Goal: Information Seeking & Learning: Check status

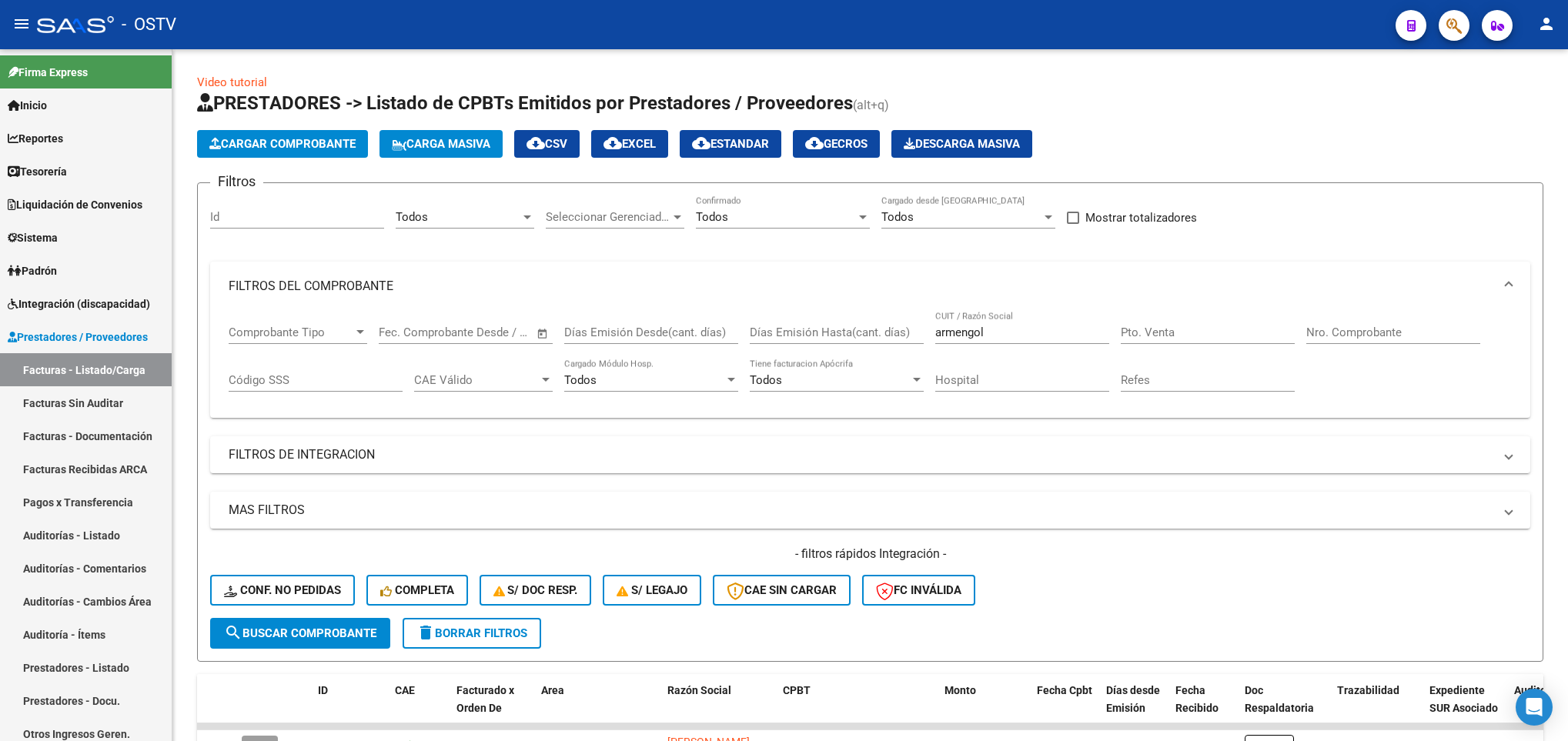
scroll to position [486, 0]
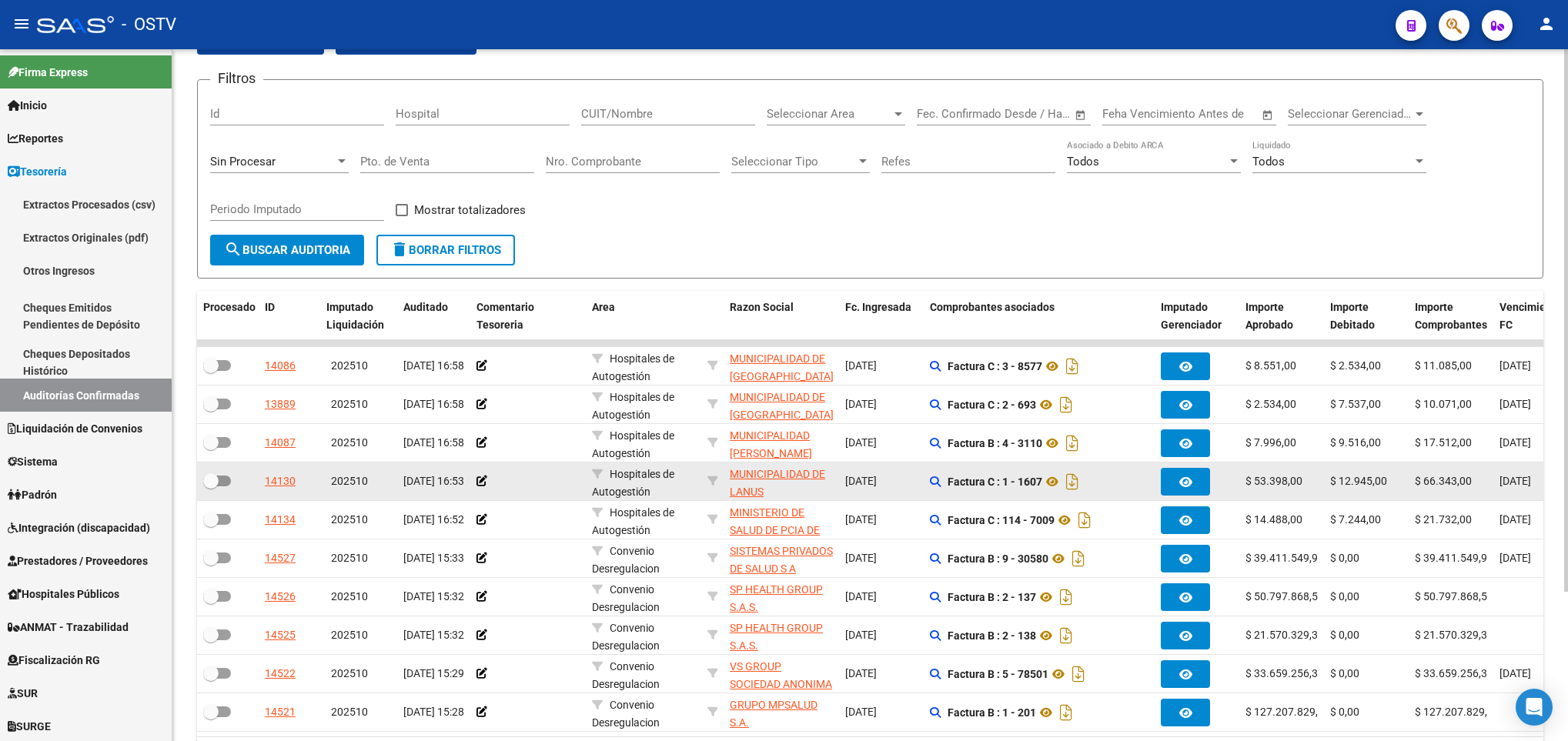
scroll to position [190, 0]
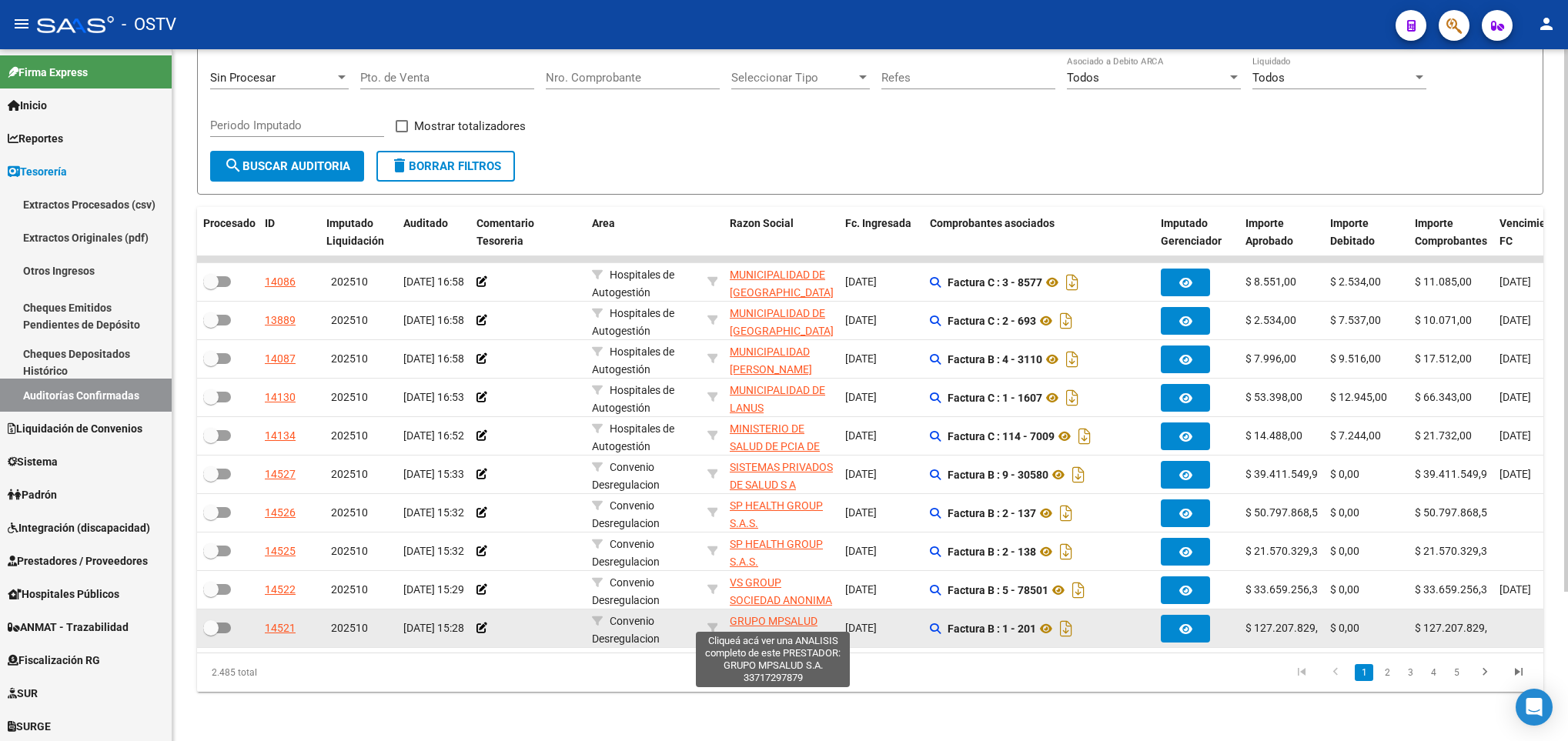
click at [765, 615] on span "GRUPO MPSALUD S.A." at bounding box center [774, 630] width 88 height 30
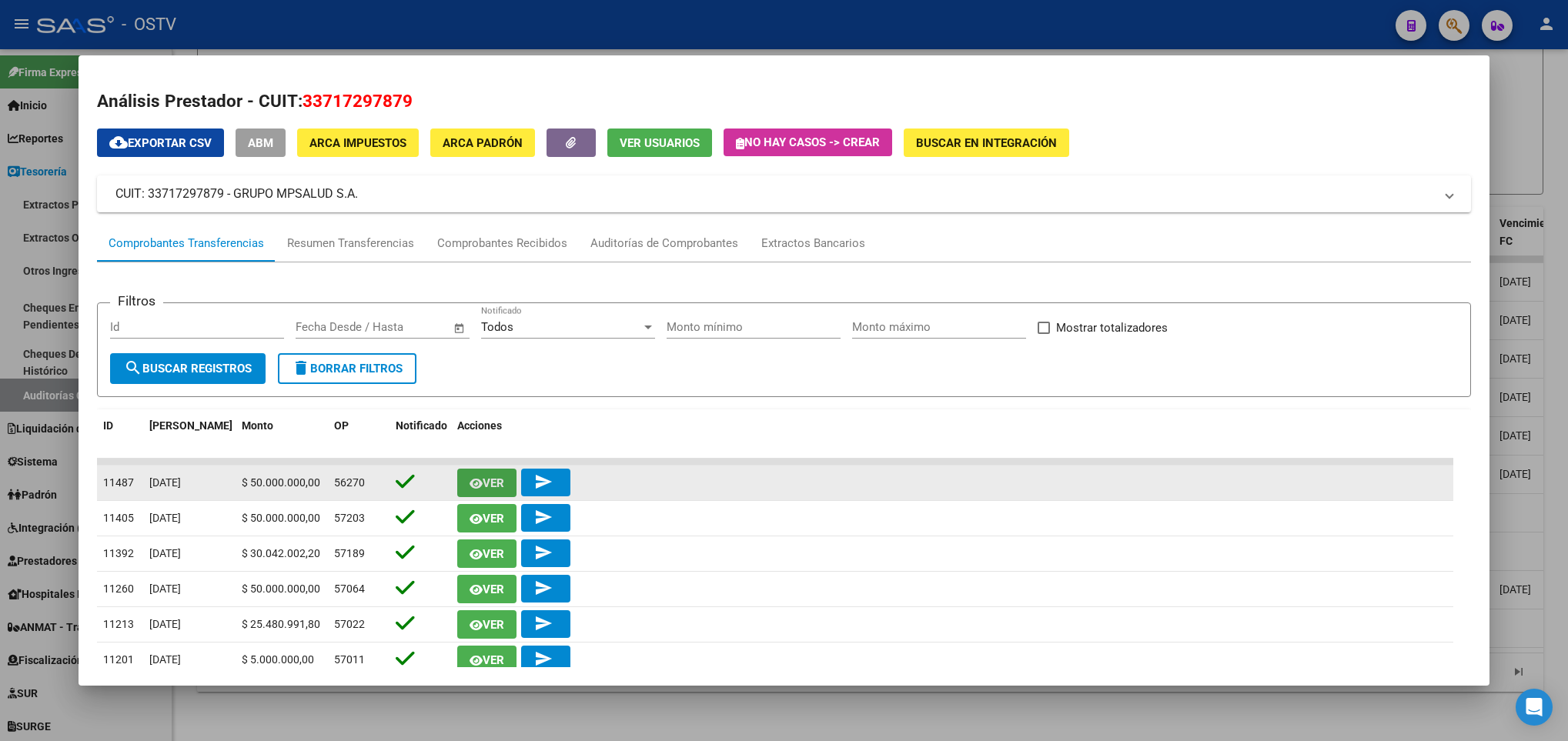
click at [499, 482] on span "Ver" at bounding box center [493, 483] width 21 height 14
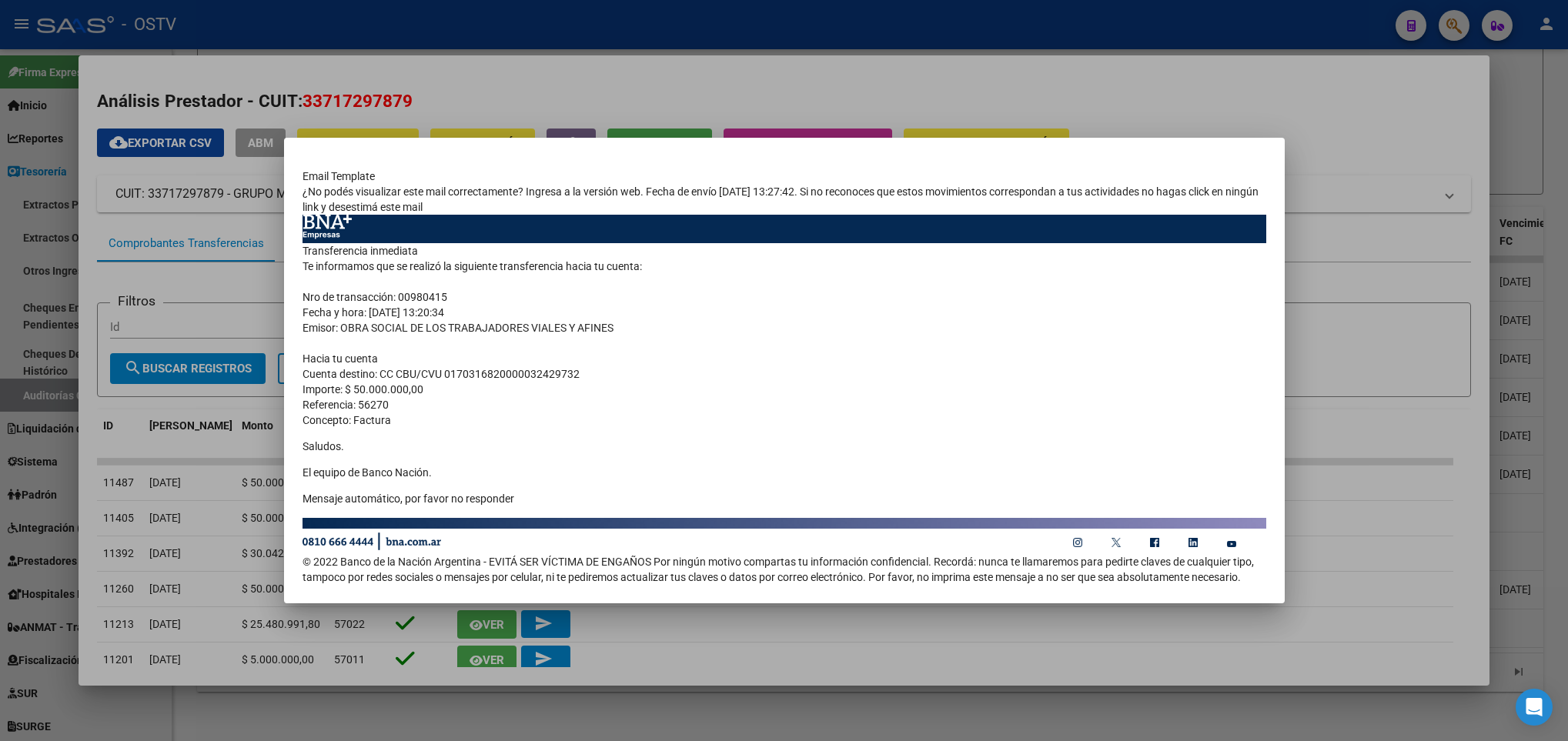
click at [93, 400] on div at bounding box center [784, 370] width 1568 height 741
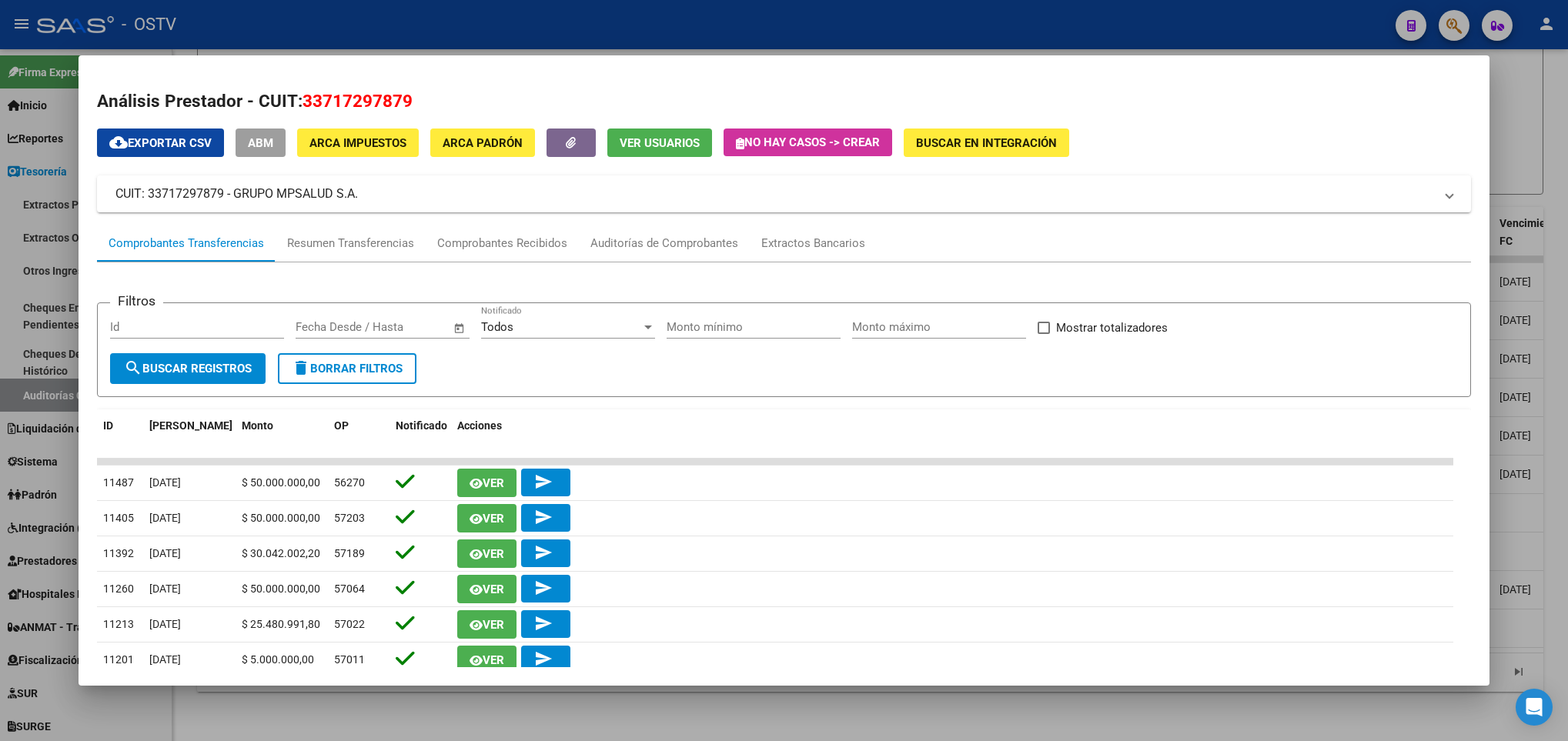
click at [67, 407] on div at bounding box center [784, 370] width 1568 height 741
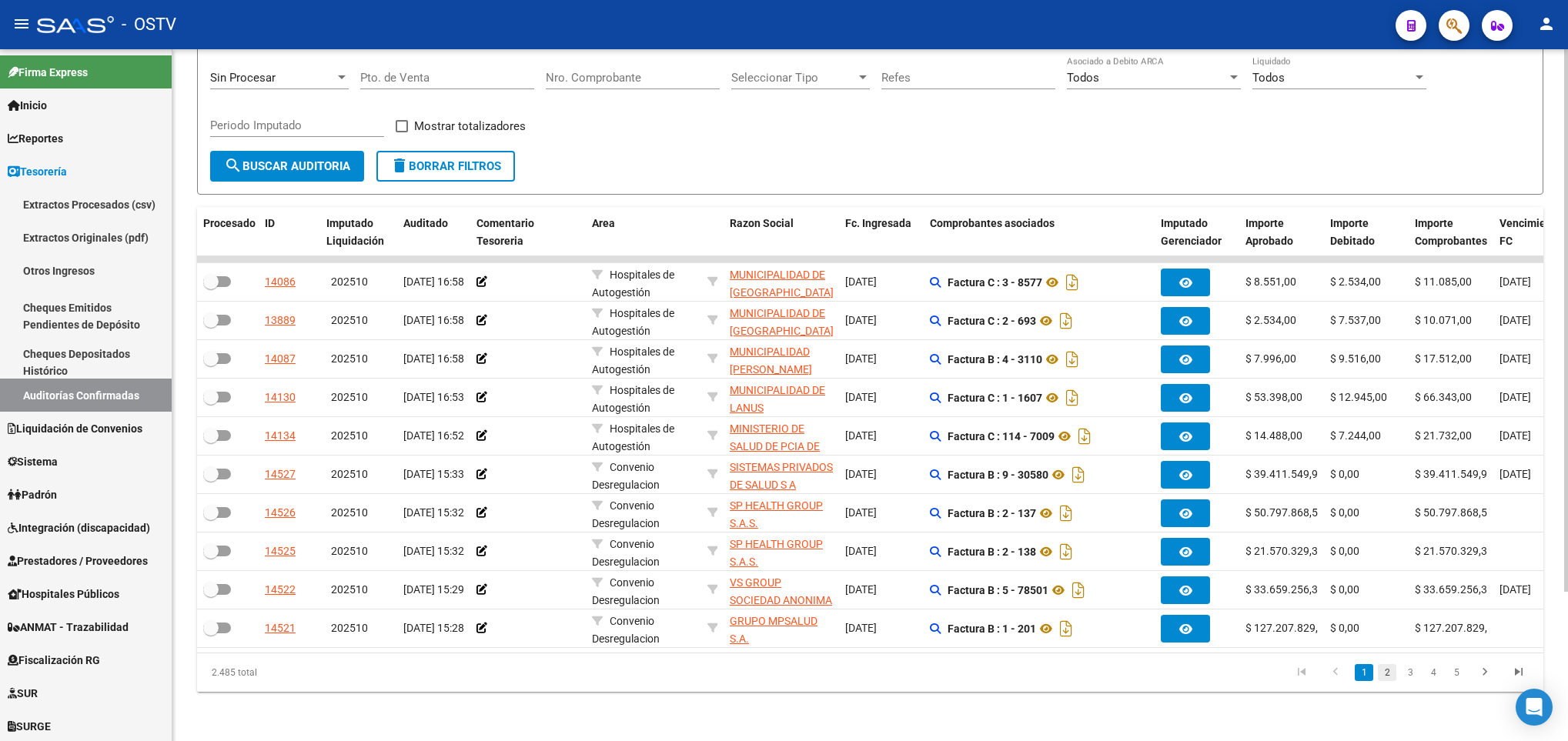
click at [1389, 670] on link "2" at bounding box center [1387, 673] width 19 height 17
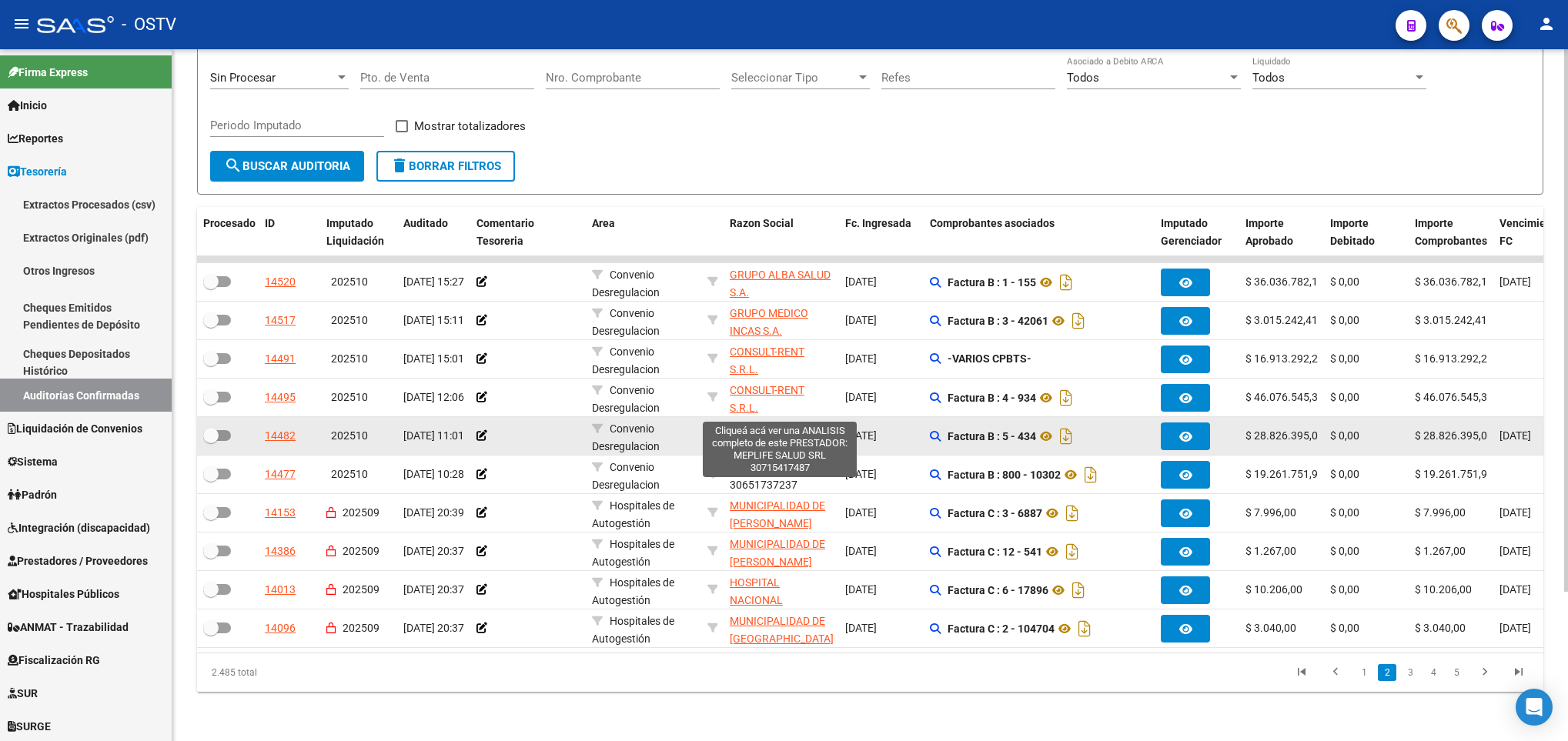
click at [771, 423] on span "MEPLIFE SALUD SRL" at bounding box center [780, 428] width 101 height 12
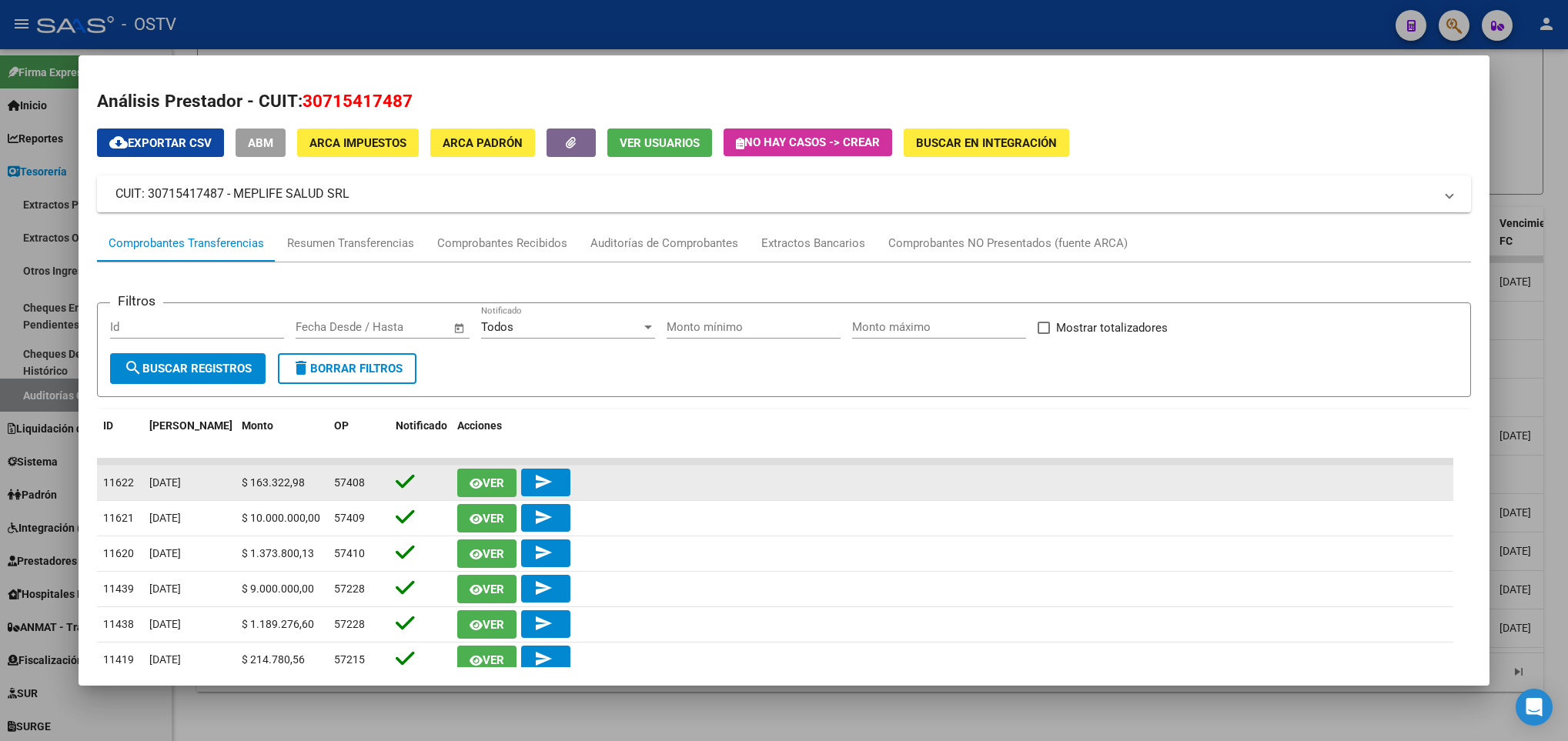
click at [483, 481] on span "Ver" at bounding box center [493, 483] width 21 height 14
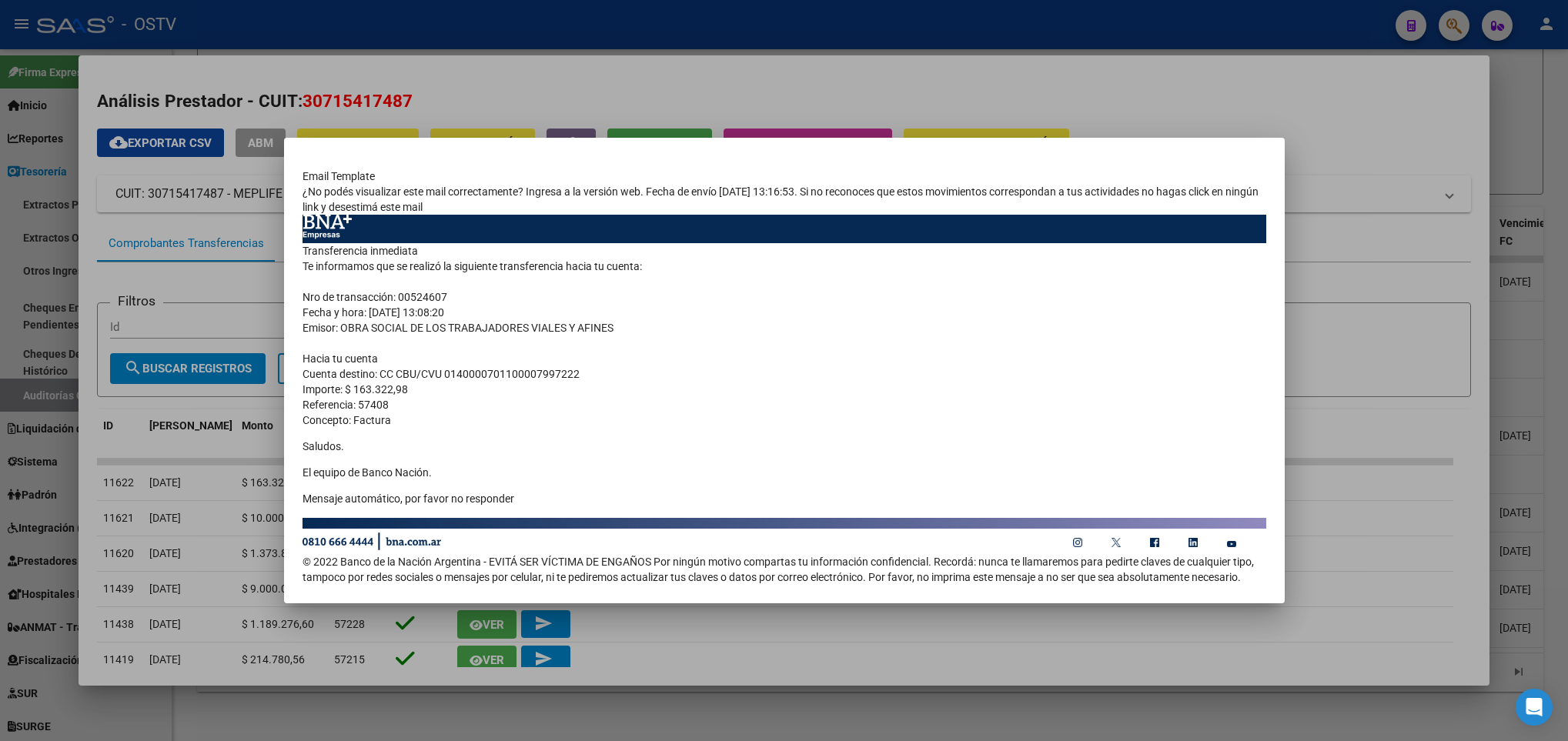
click at [11, 318] on div at bounding box center [784, 370] width 1568 height 741
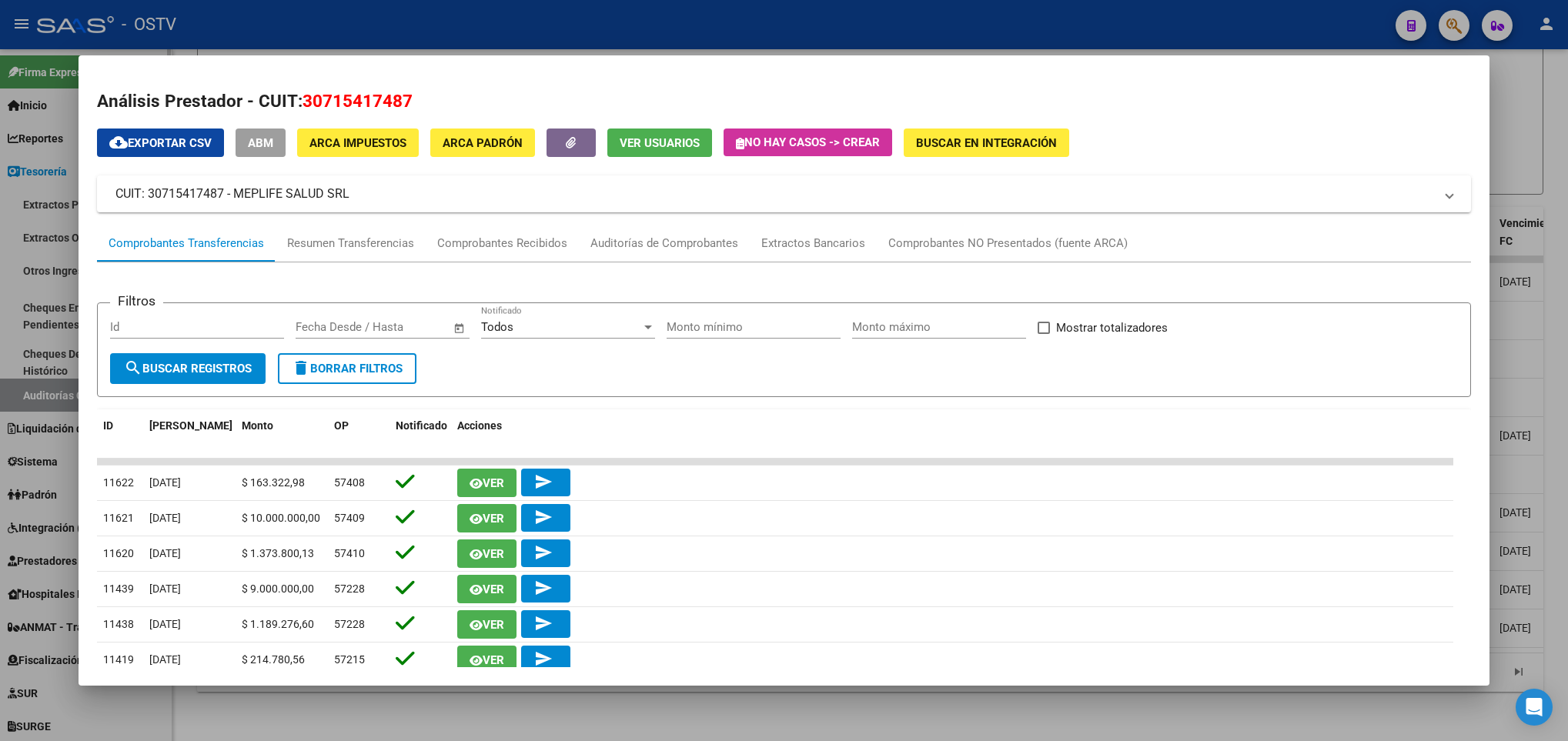
click at [30, 282] on div at bounding box center [784, 370] width 1568 height 741
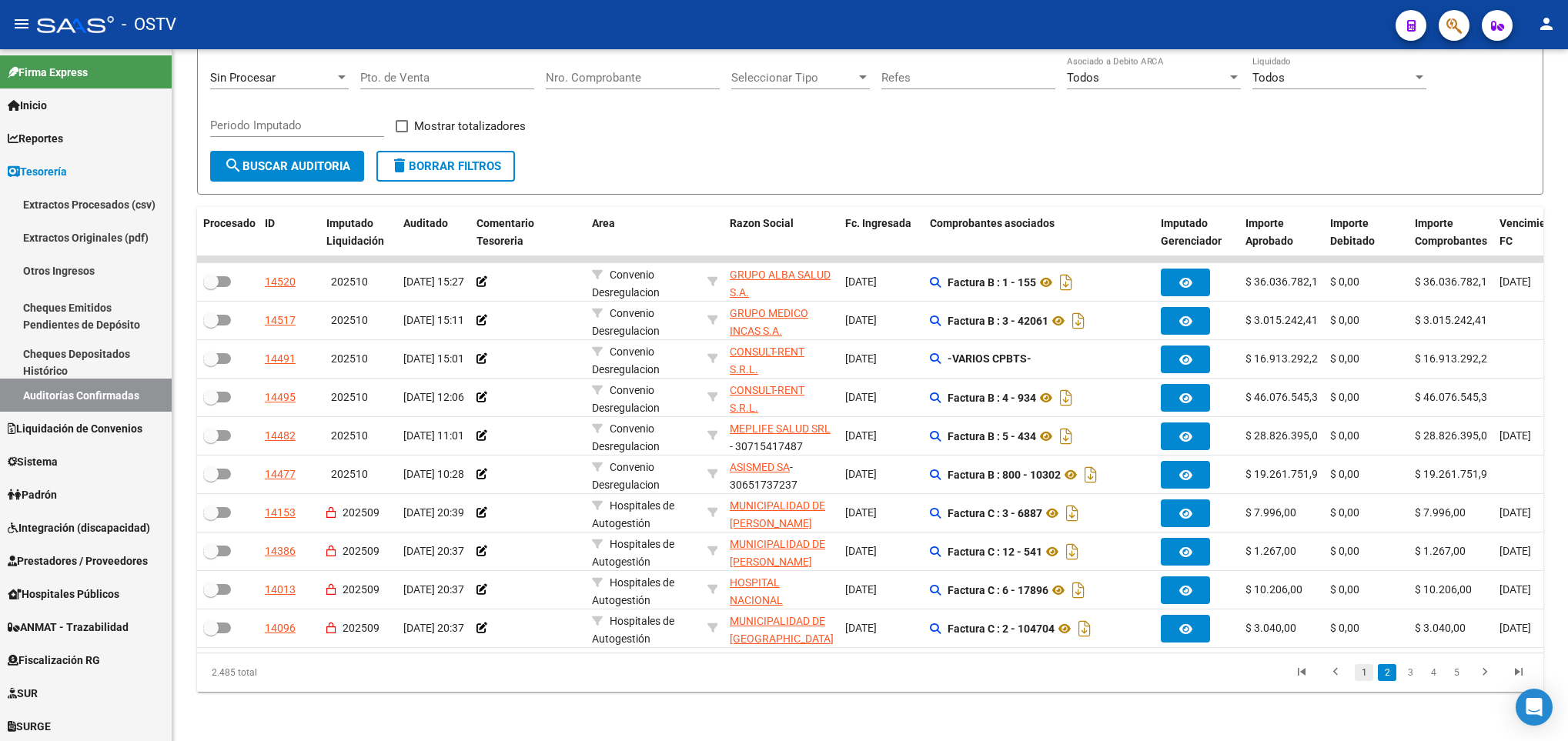
click at [1357, 673] on link "1" at bounding box center [1364, 673] width 19 height 17
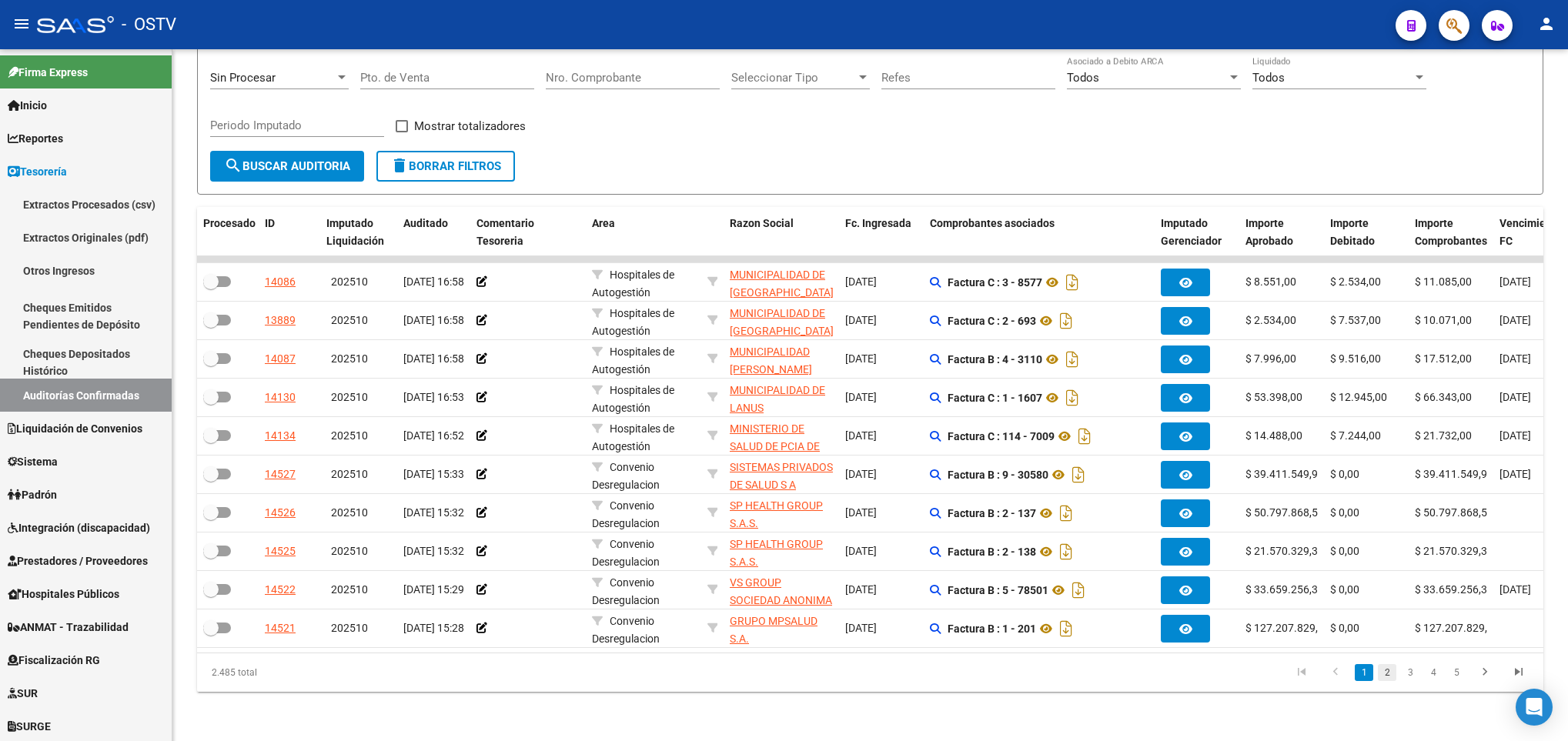
click at [1382, 672] on link "2" at bounding box center [1387, 673] width 19 height 17
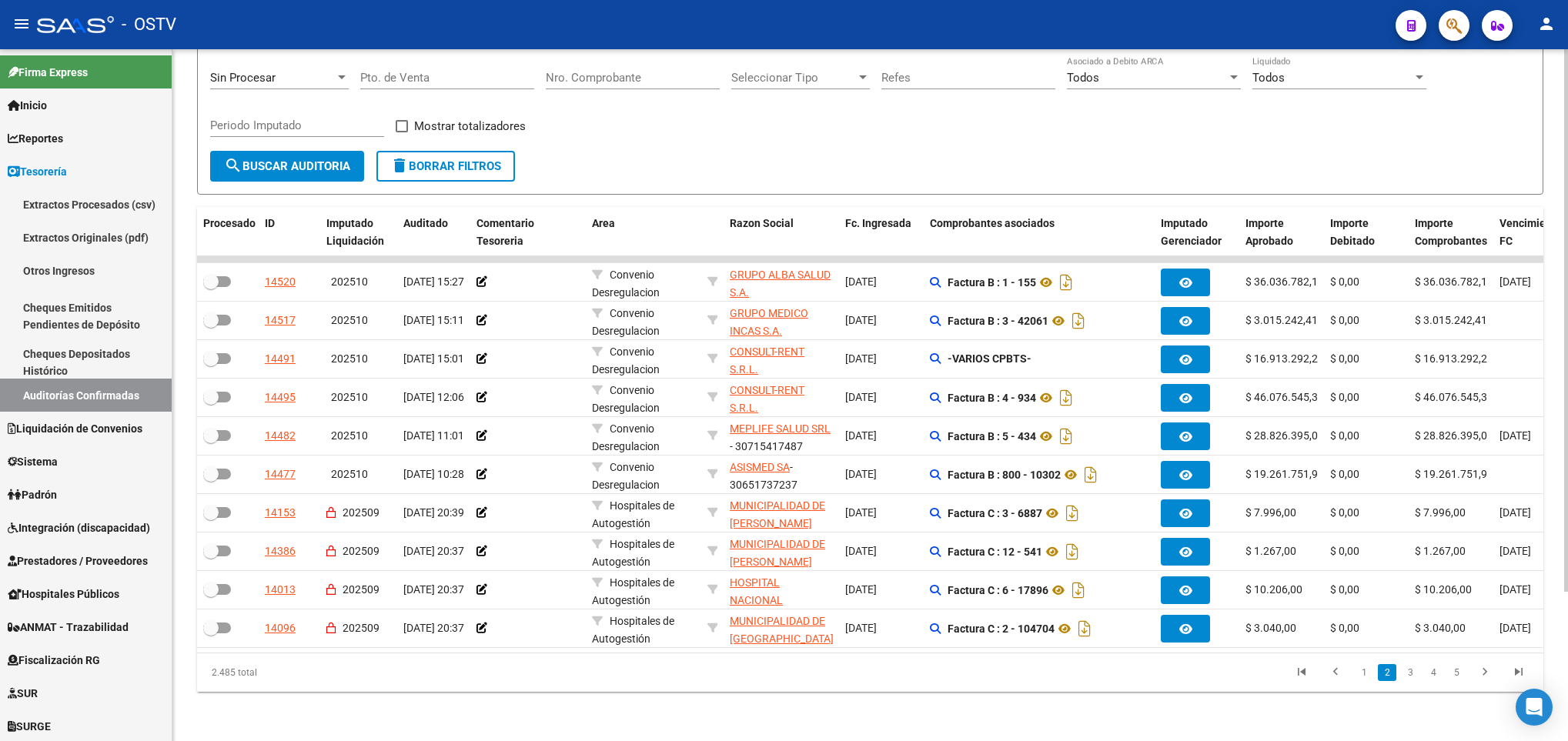
scroll to position [0, 0]
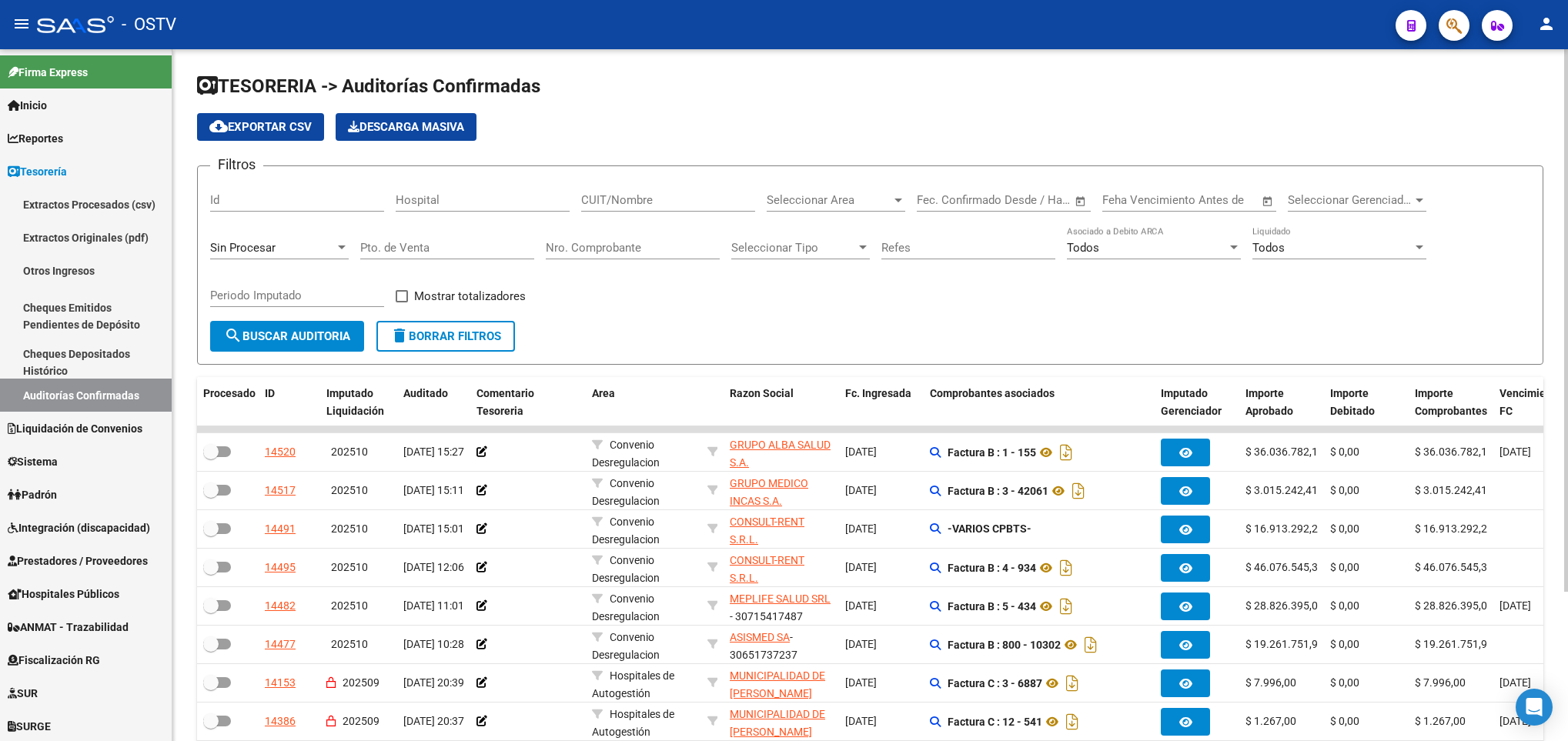
click at [818, 202] on span "Seleccionar Area" at bounding box center [830, 200] width 125 height 14
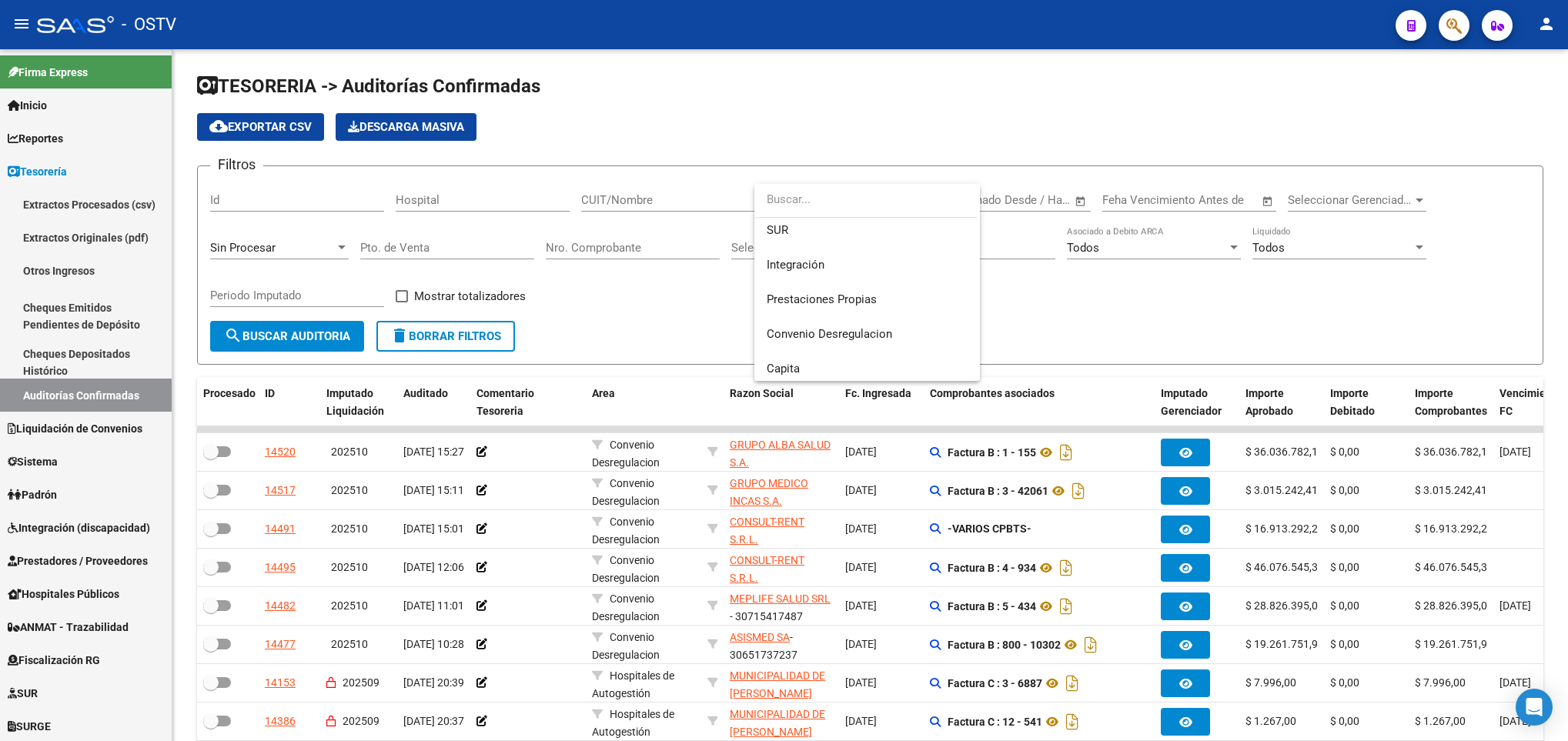
scroll to position [218, 0]
click at [818, 229] on span "Convenio Desregulacion" at bounding box center [830, 225] width 126 height 14
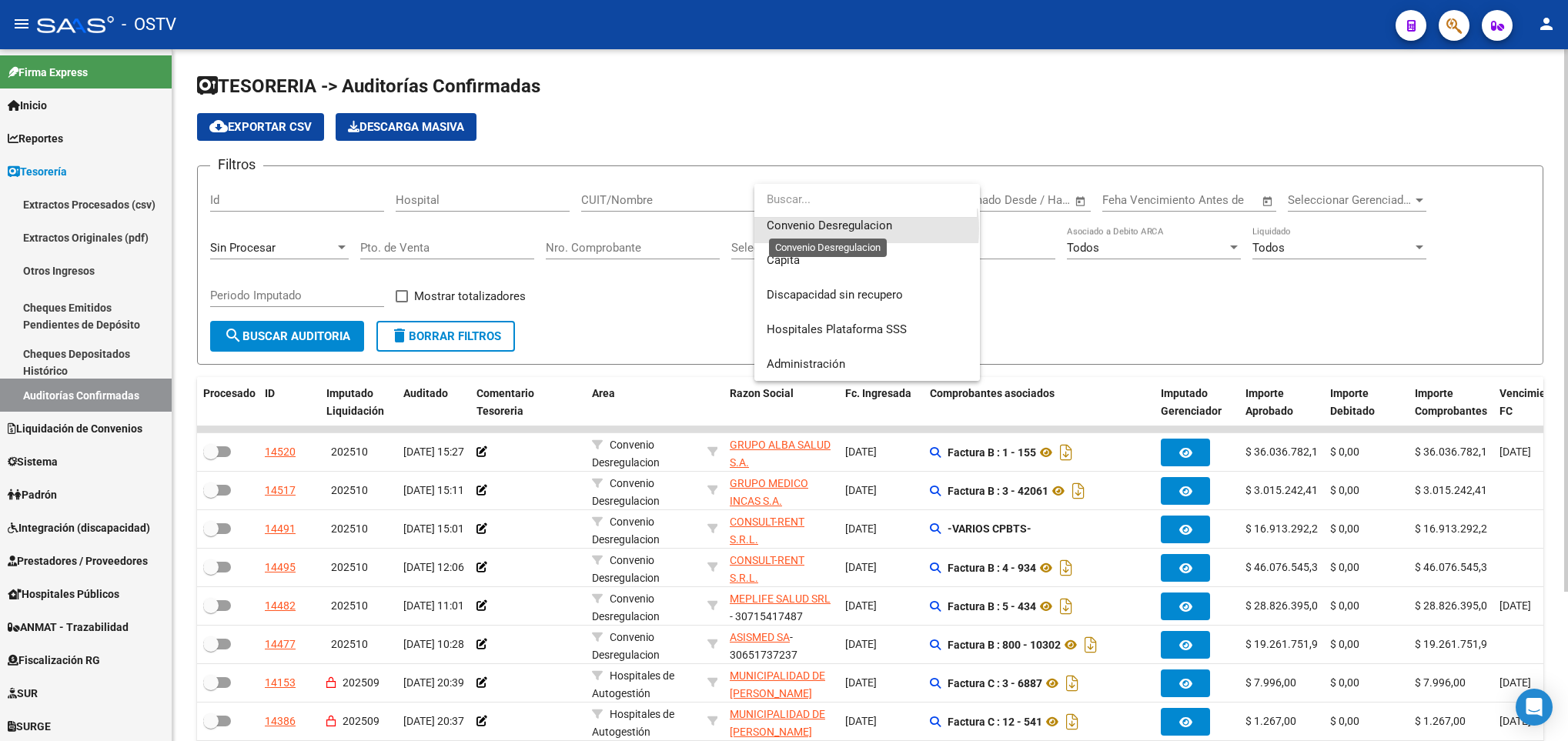
scroll to position [208, 0]
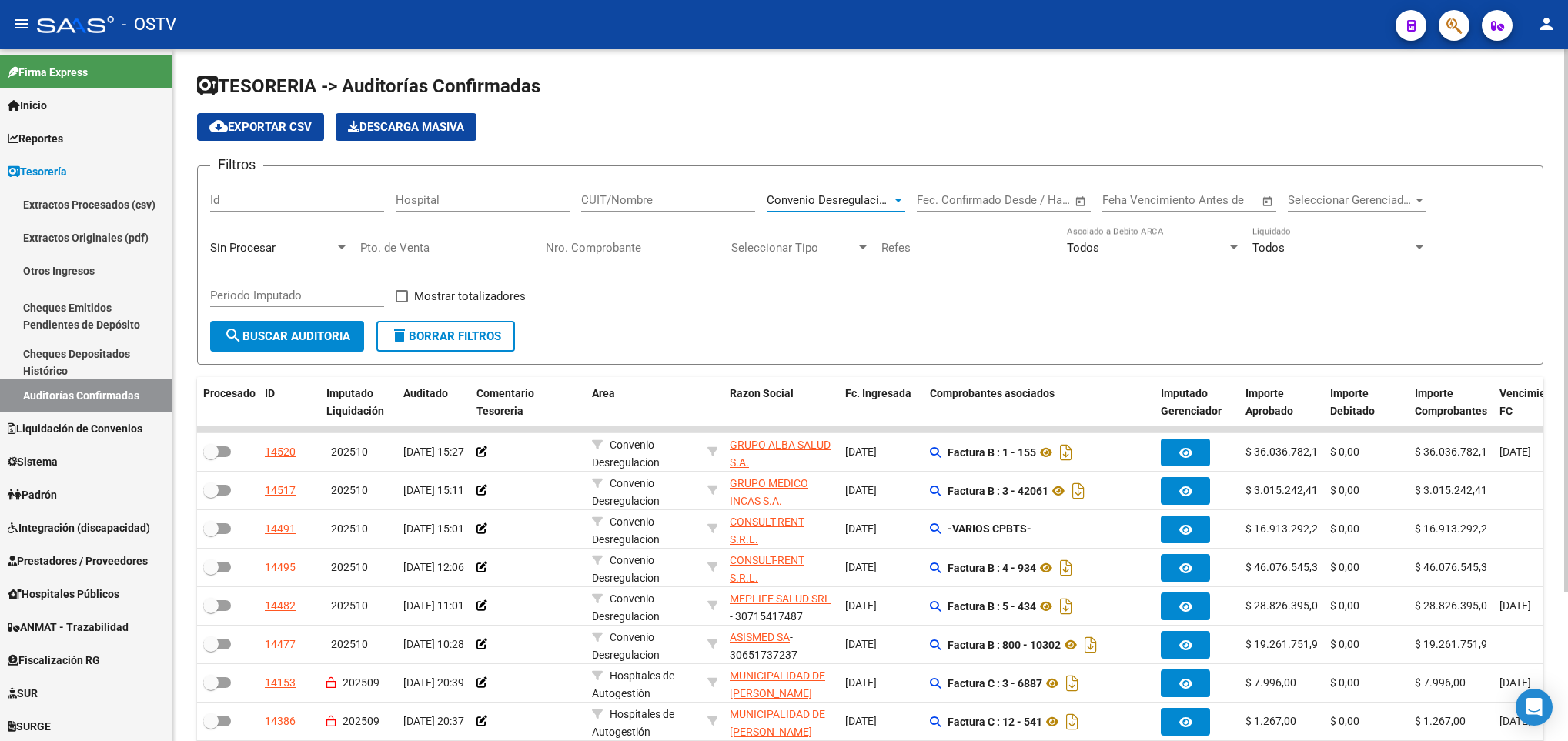
click at [274, 335] on span "search Buscar Auditoria" at bounding box center [288, 336] width 127 height 14
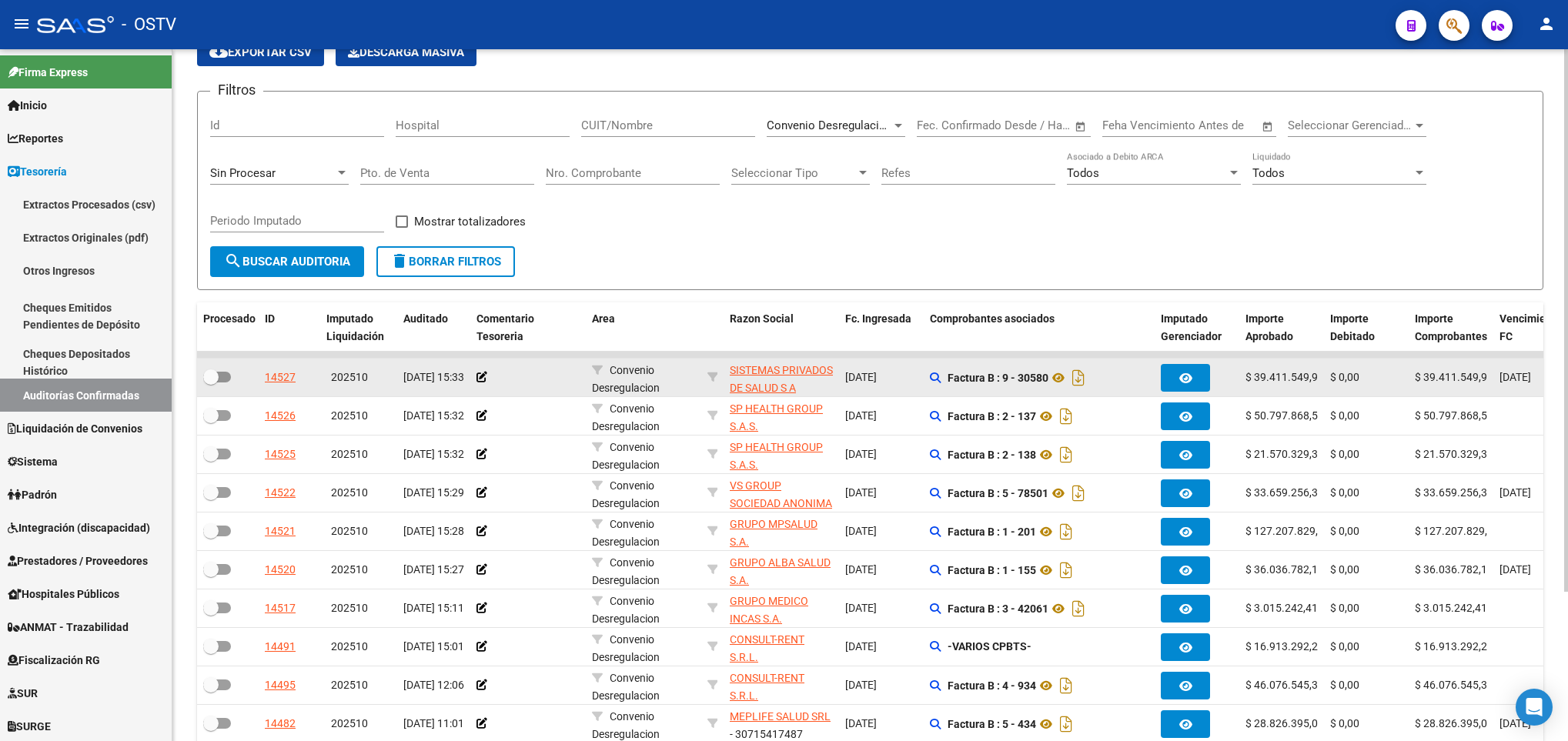
scroll to position [0, 0]
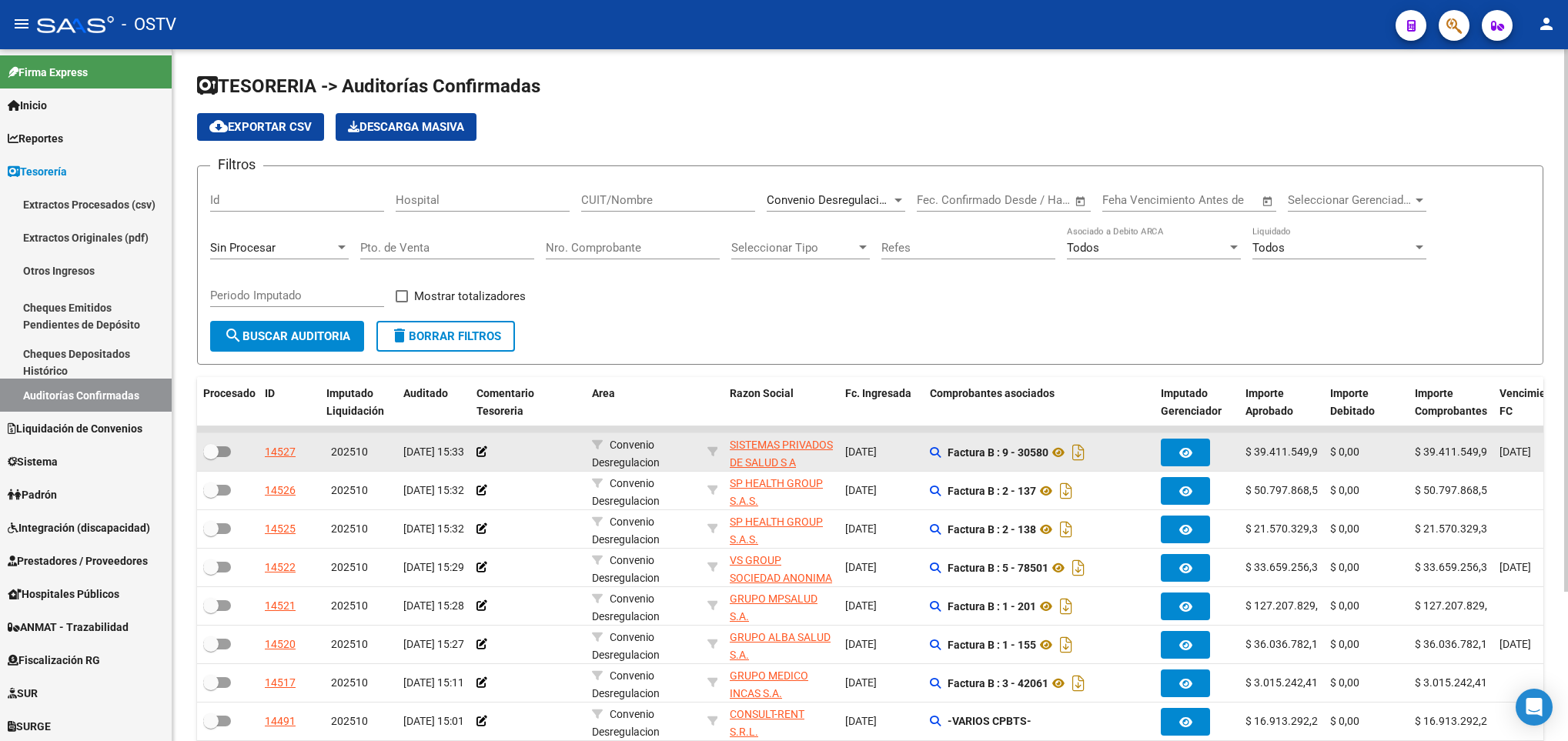
click at [772, 455] on app-link-go-to "SISTEMAS PRIVADOS DE SALUD S A" at bounding box center [781, 454] width 103 height 35
click at [780, 469] on span "SISTEMAS PRIVADOS DE SALUD S A" at bounding box center [781, 453] width 103 height 30
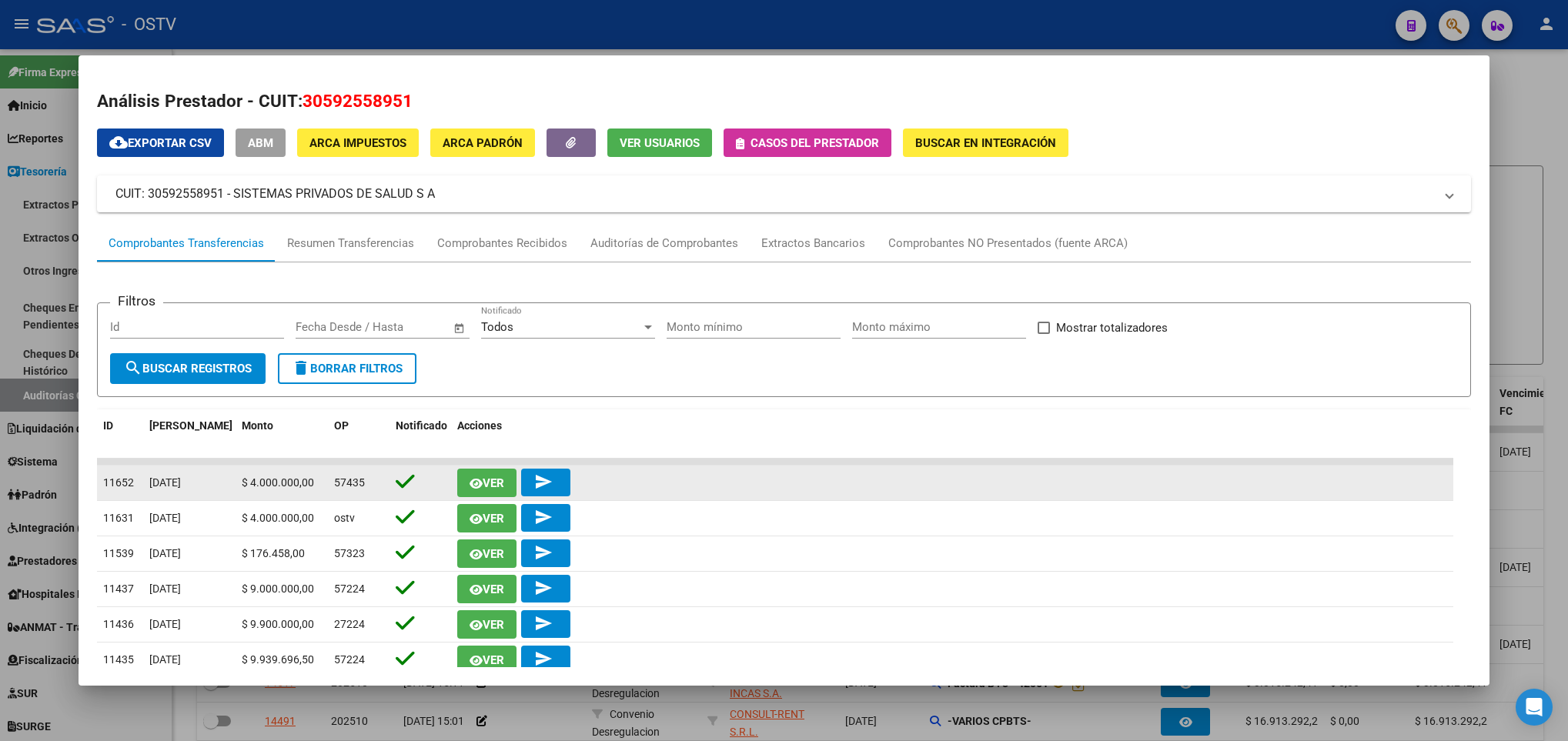
click at [465, 487] on button "Ver" at bounding box center [487, 483] width 60 height 29
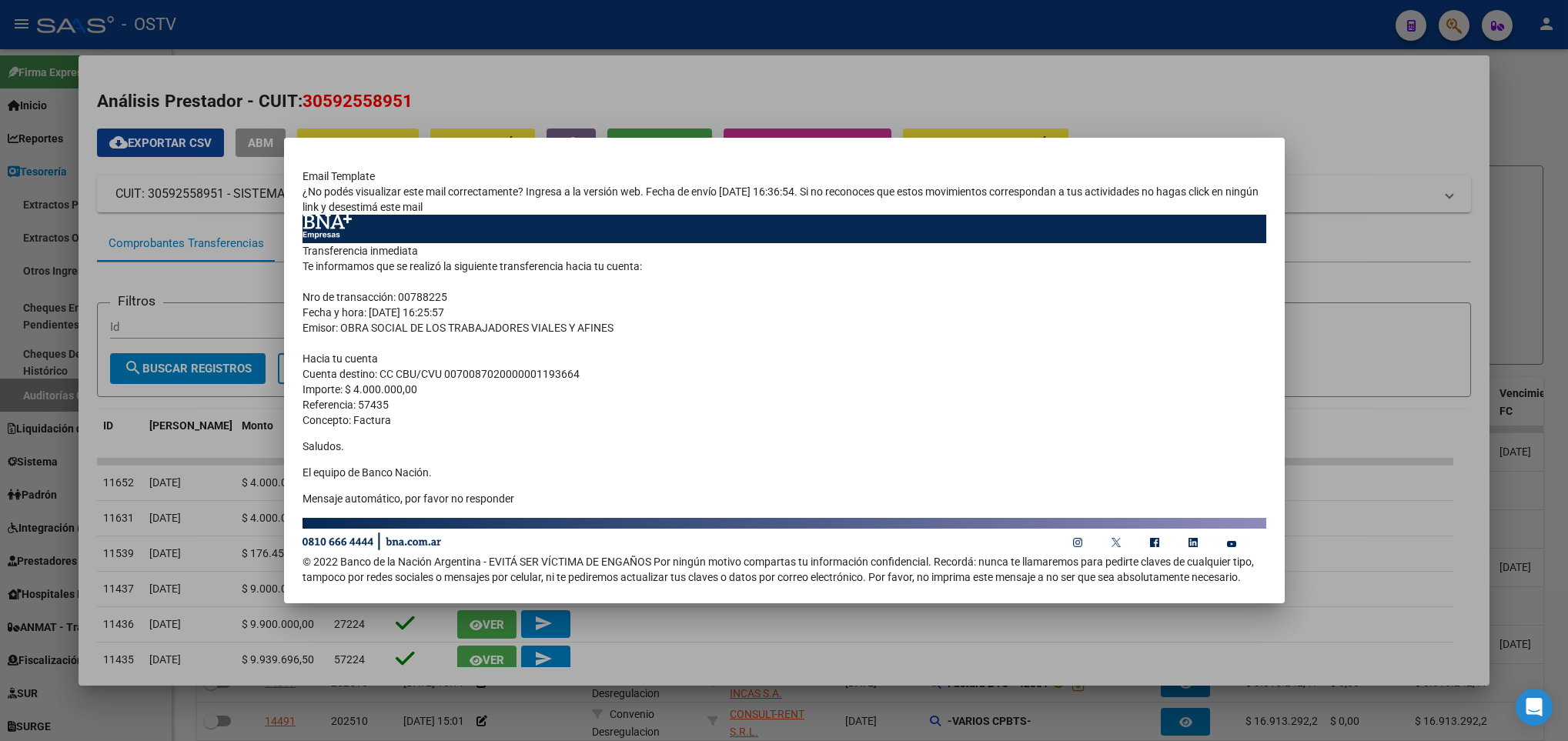
click at [106, 381] on div at bounding box center [784, 370] width 1568 height 741
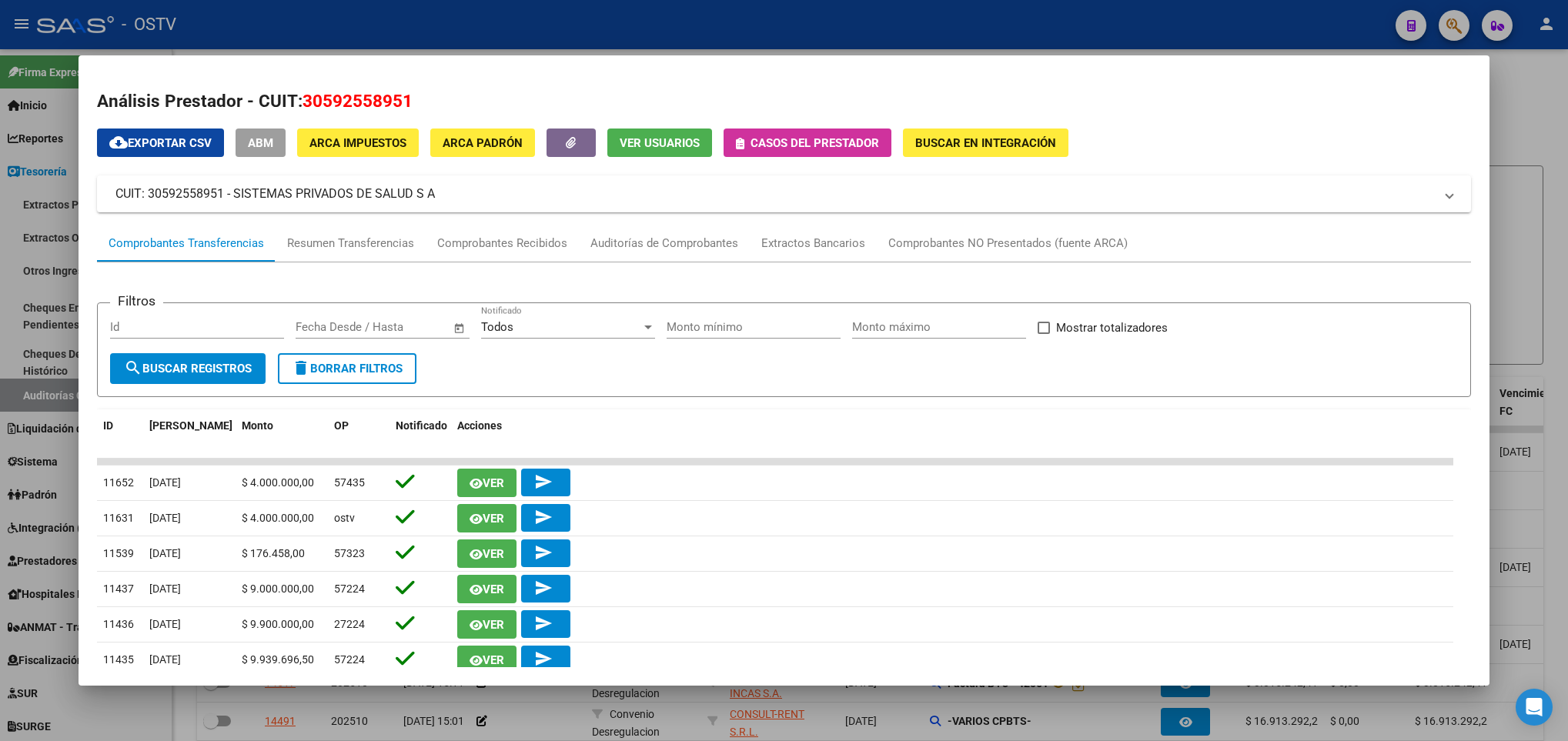
click at [72, 380] on div at bounding box center [784, 370] width 1568 height 741
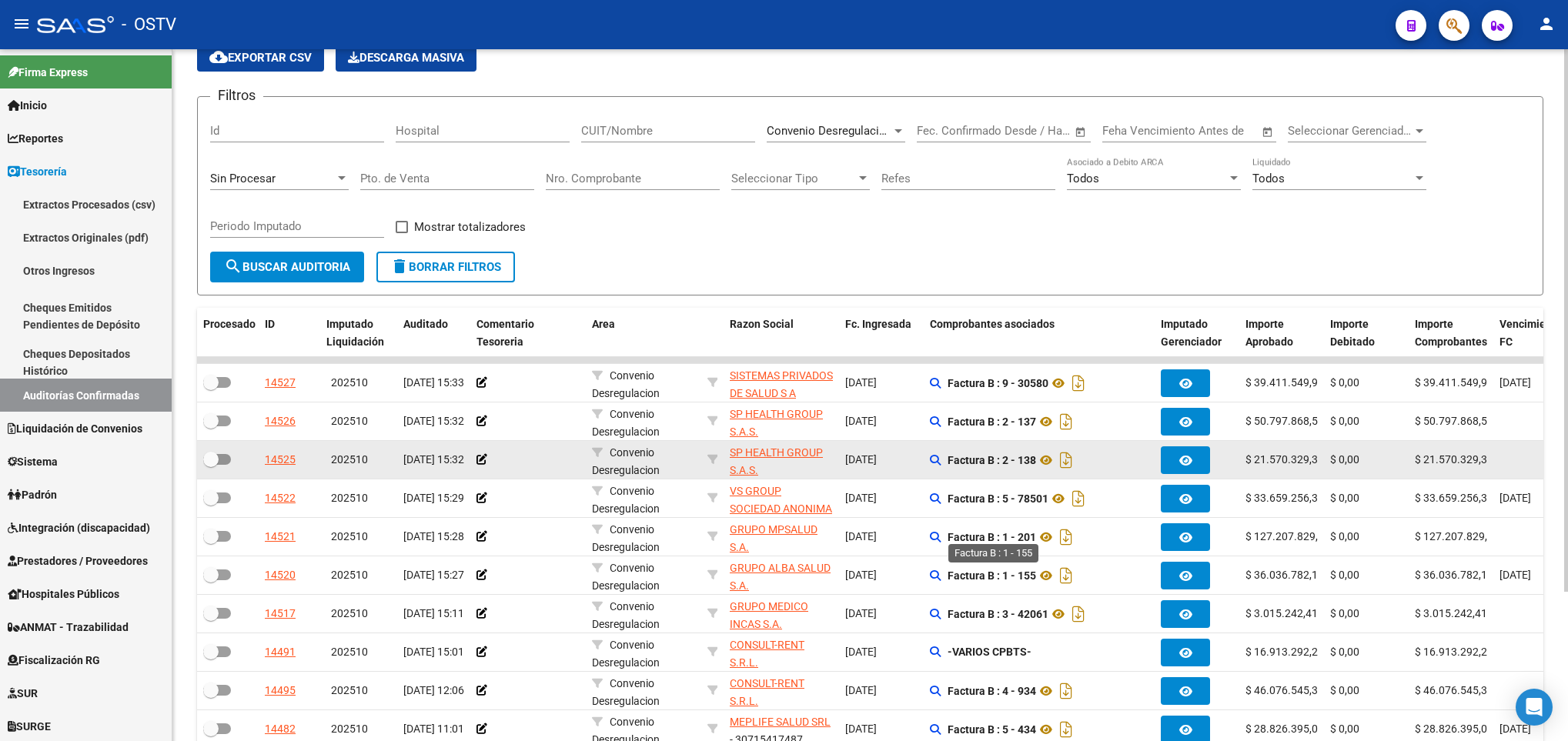
scroll to position [115, 0]
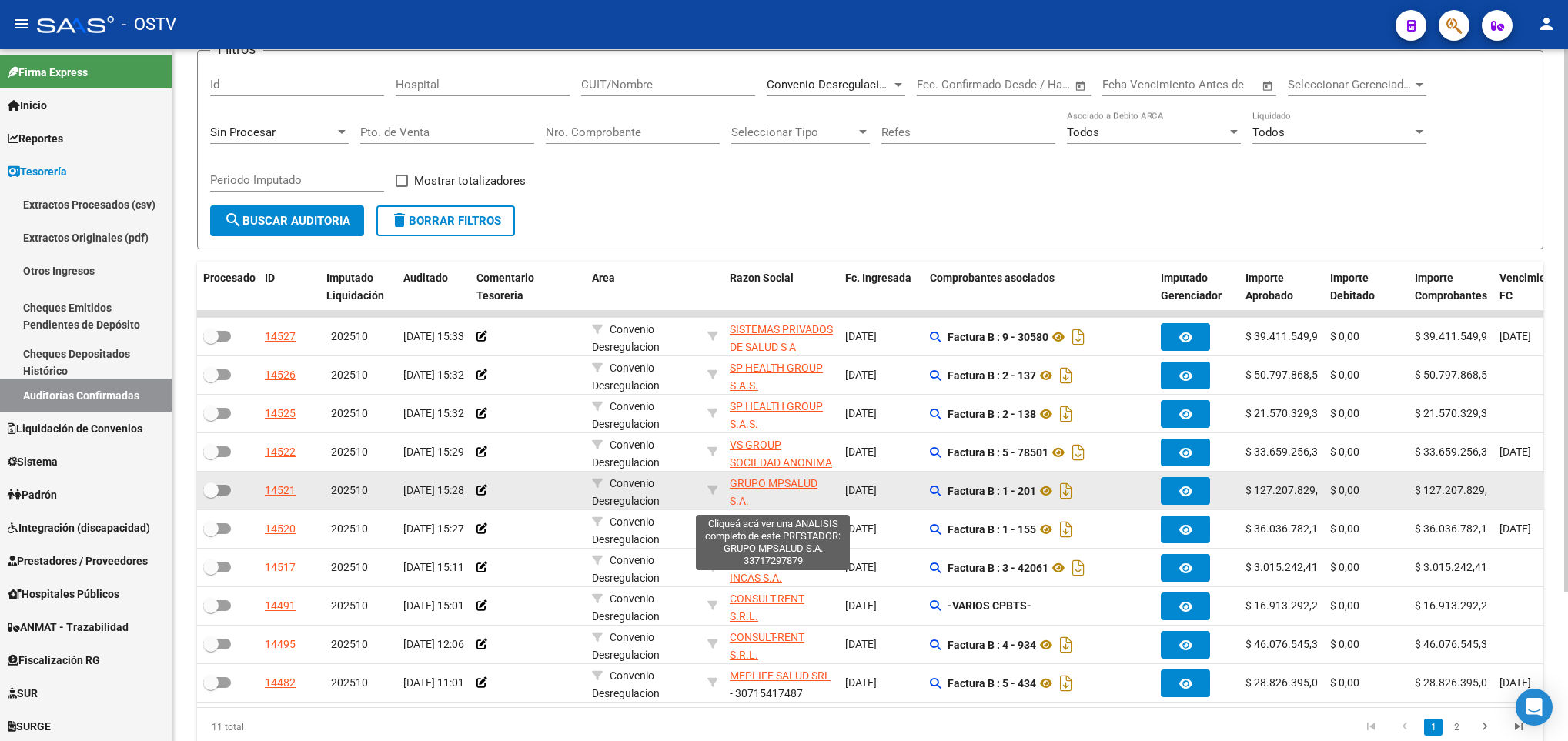
click at [802, 486] on span "GRUPO MPSALUD S.A." at bounding box center [774, 492] width 88 height 30
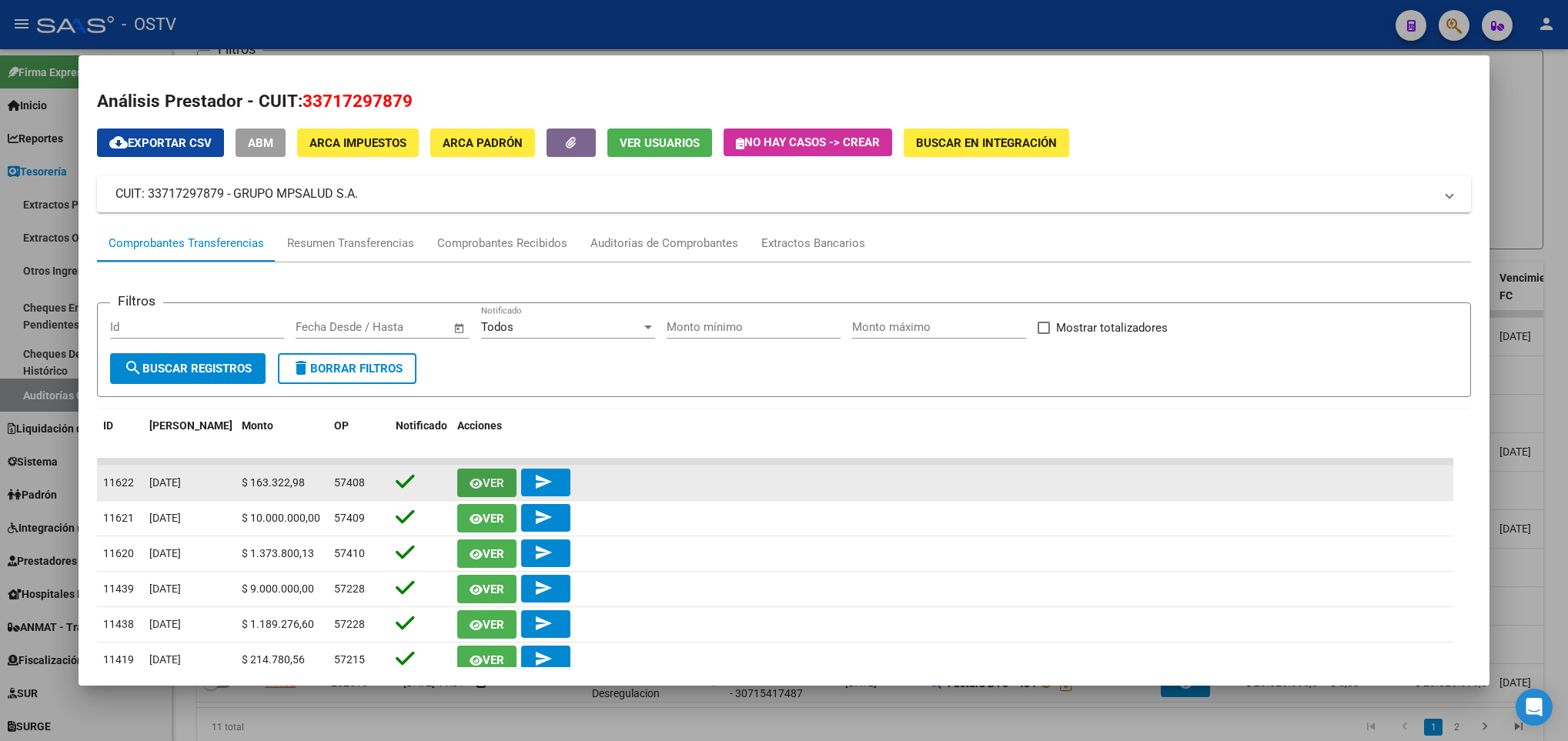
click at [467, 485] on button "Ver" at bounding box center [487, 483] width 60 height 29
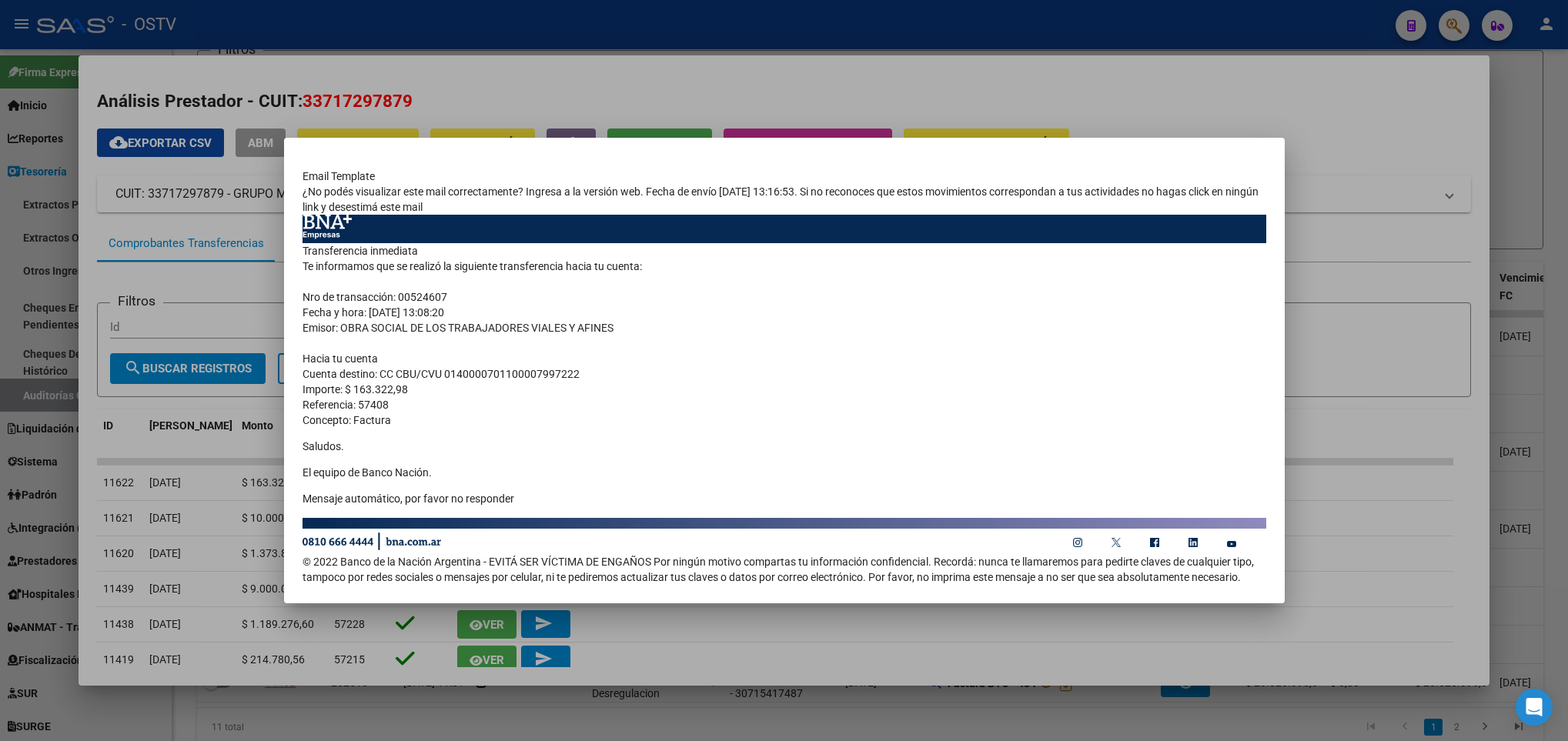
click at [204, 441] on div at bounding box center [784, 370] width 1568 height 741
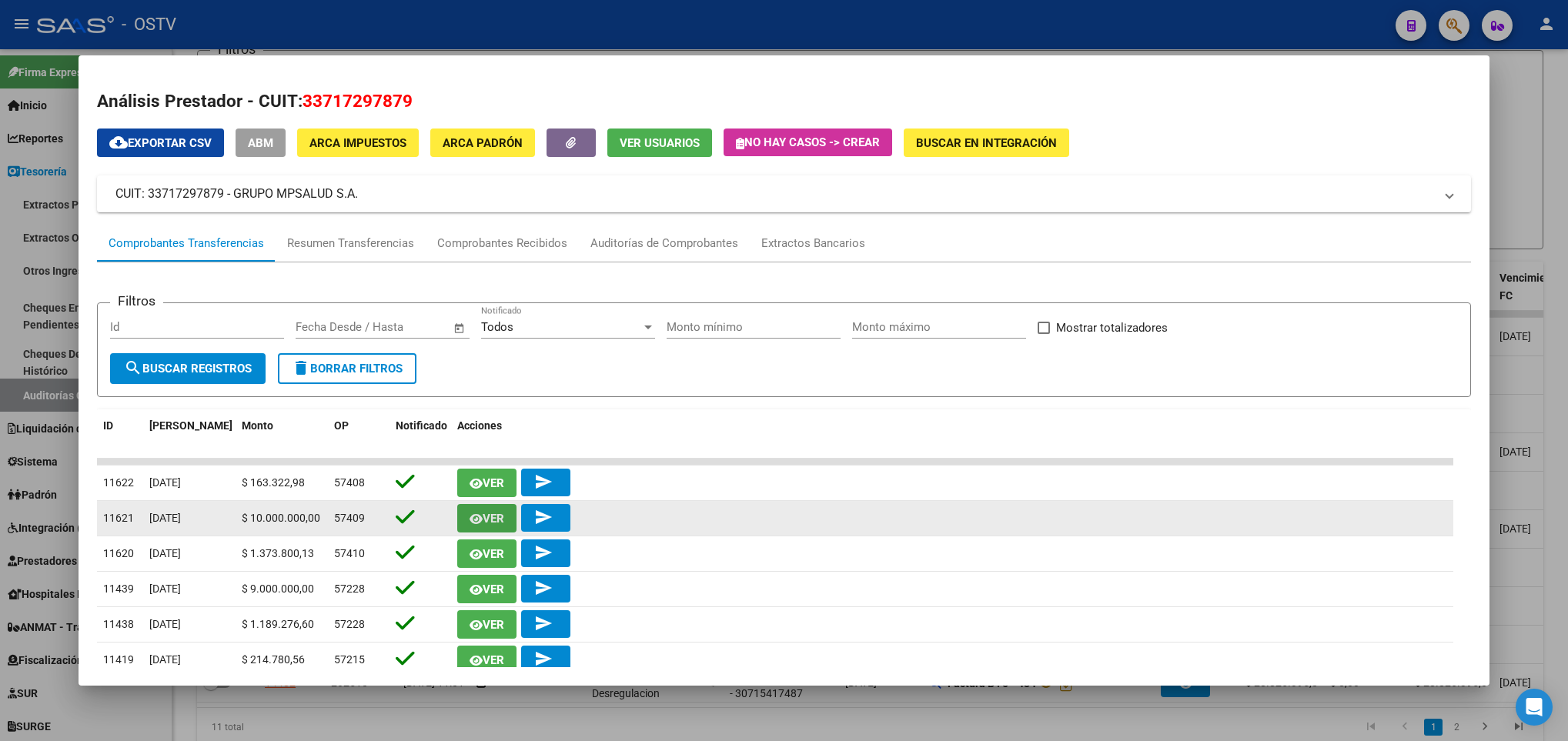
click at [482, 508] on button "Ver" at bounding box center [487, 519] width 60 height 29
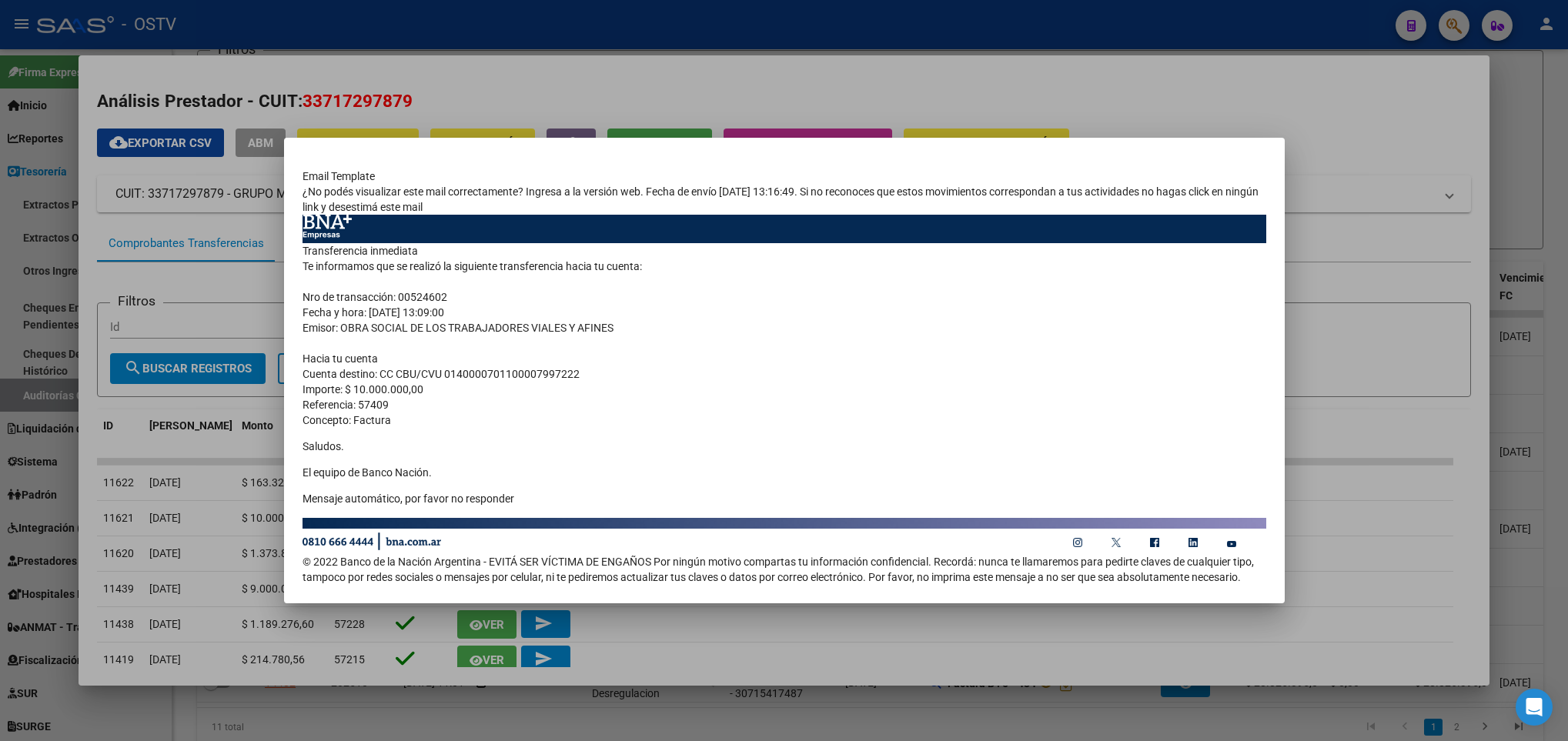
click at [141, 178] on div at bounding box center [784, 370] width 1568 height 741
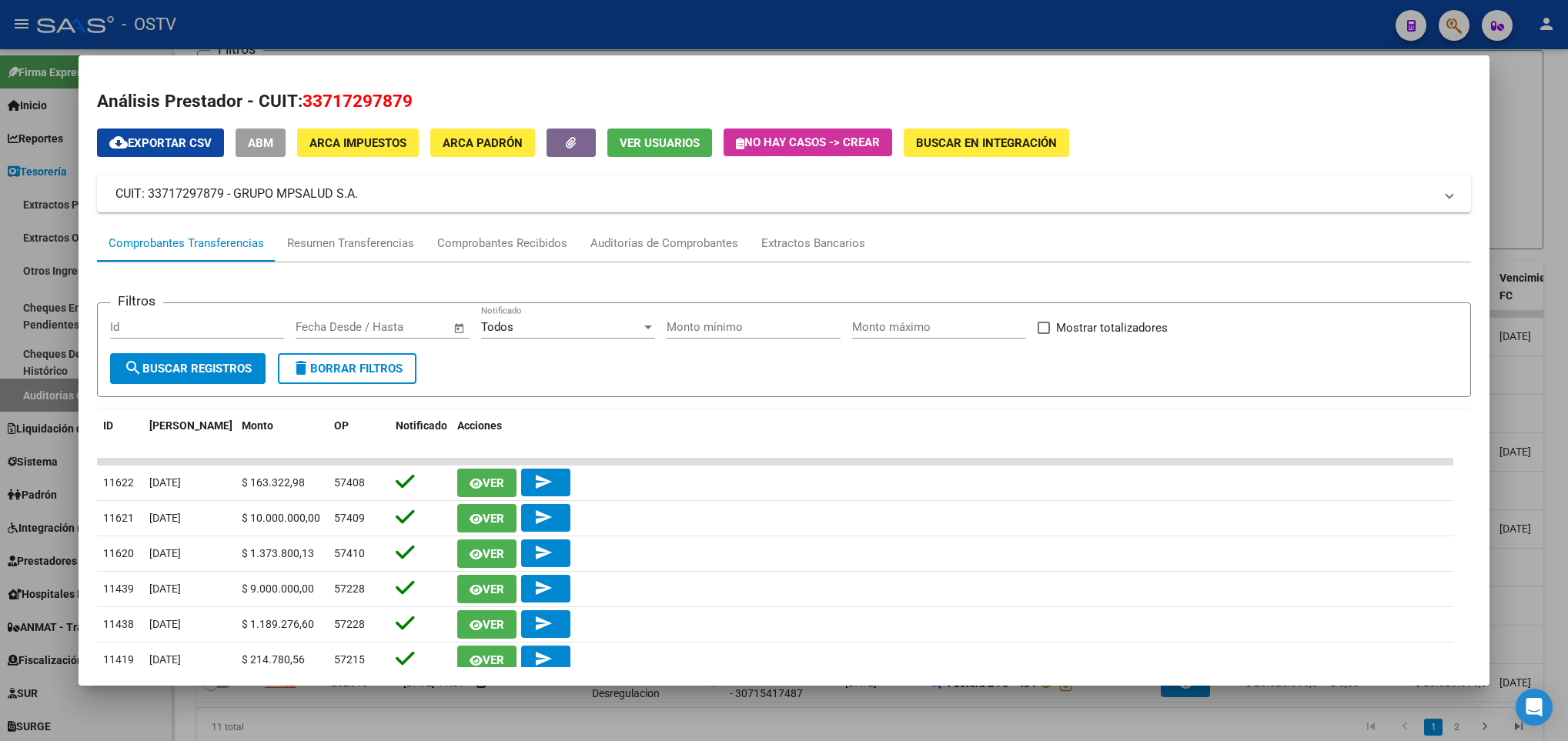
click at [58, 354] on div at bounding box center [784, 370] width 1568 height 741
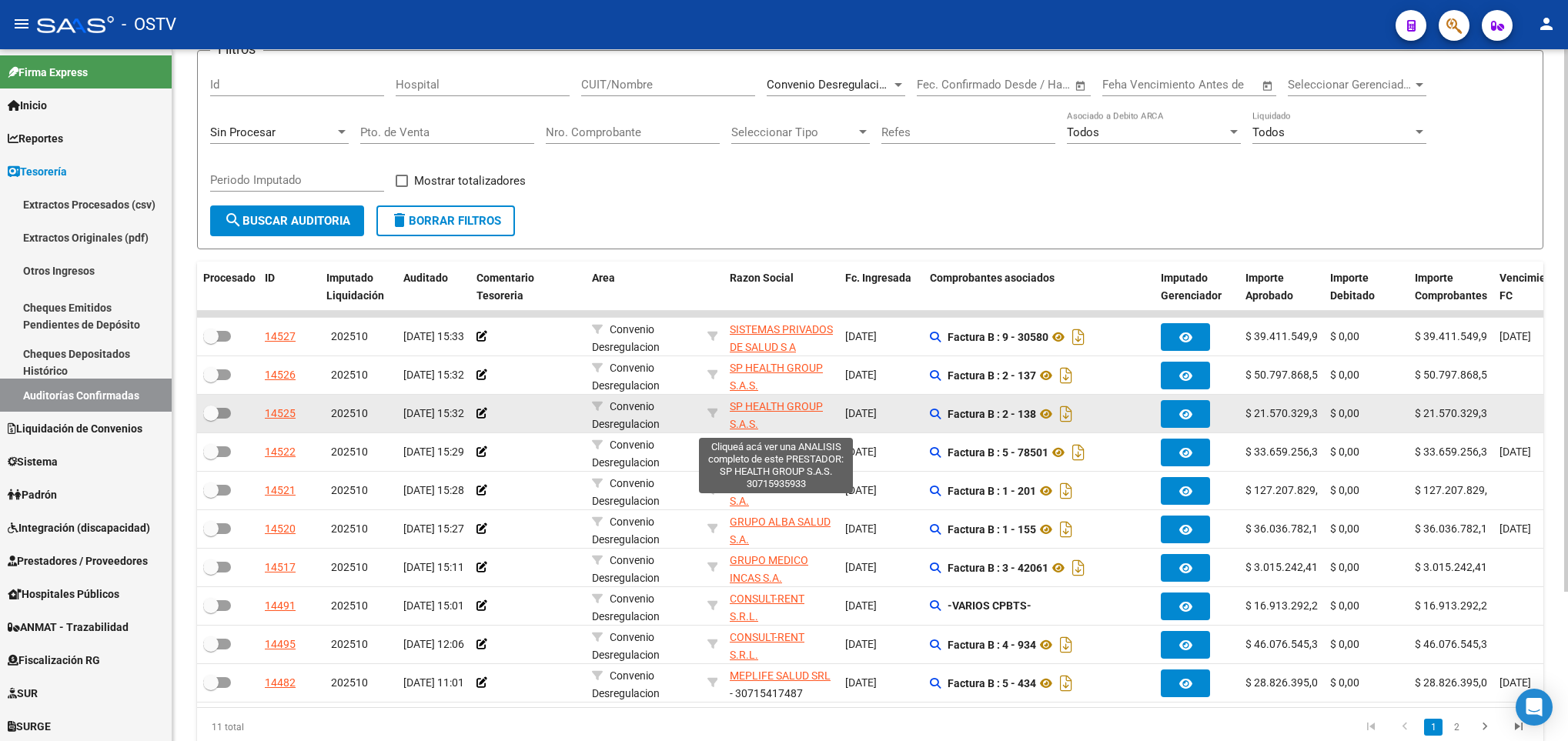
click at [767, 404] on span "SP HEALTH GROUP S.A.S." at bounding box center [777, 415] width 93 height 30
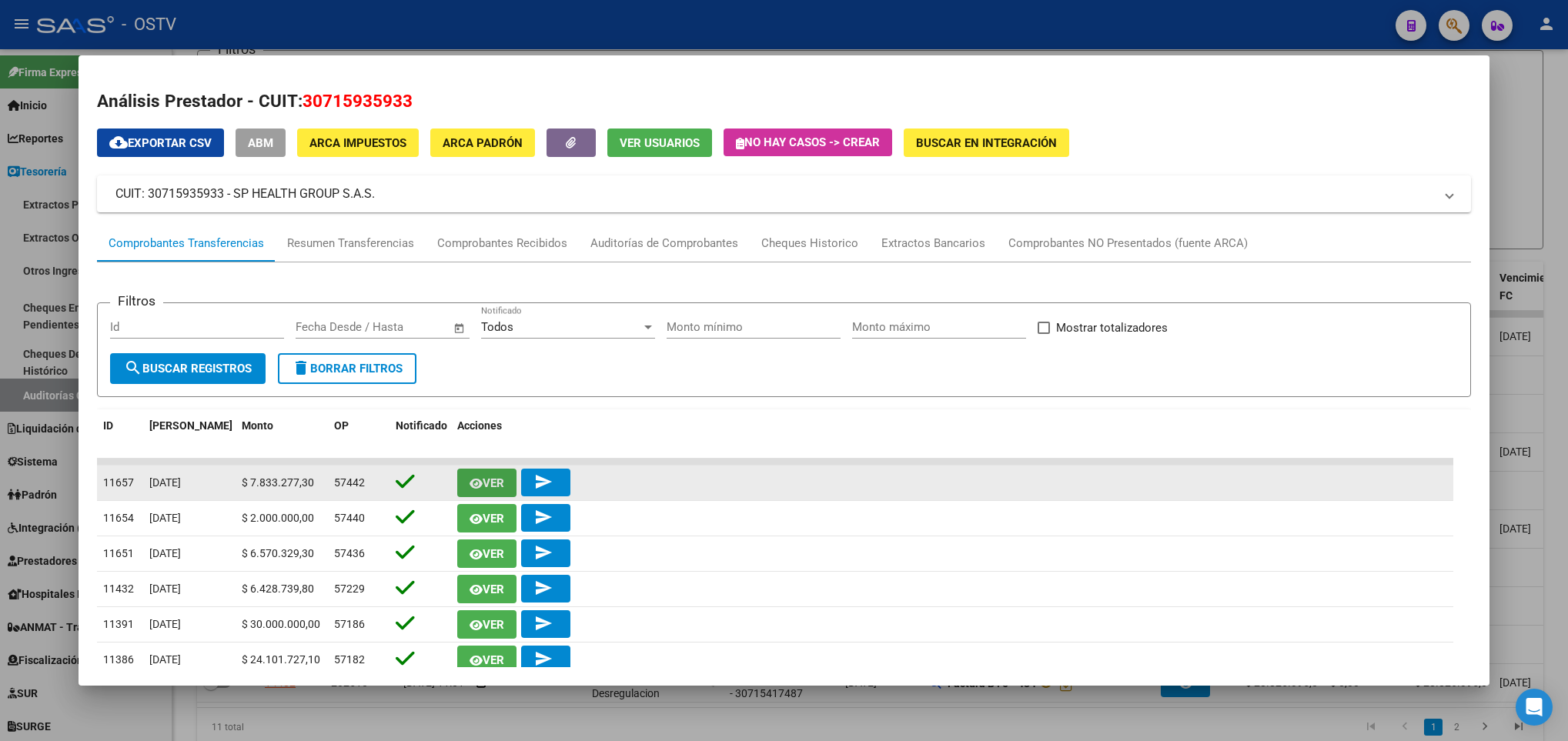
click at [501, 473] on button "Ver" at bounding box center [487, 483] width 60 height 29
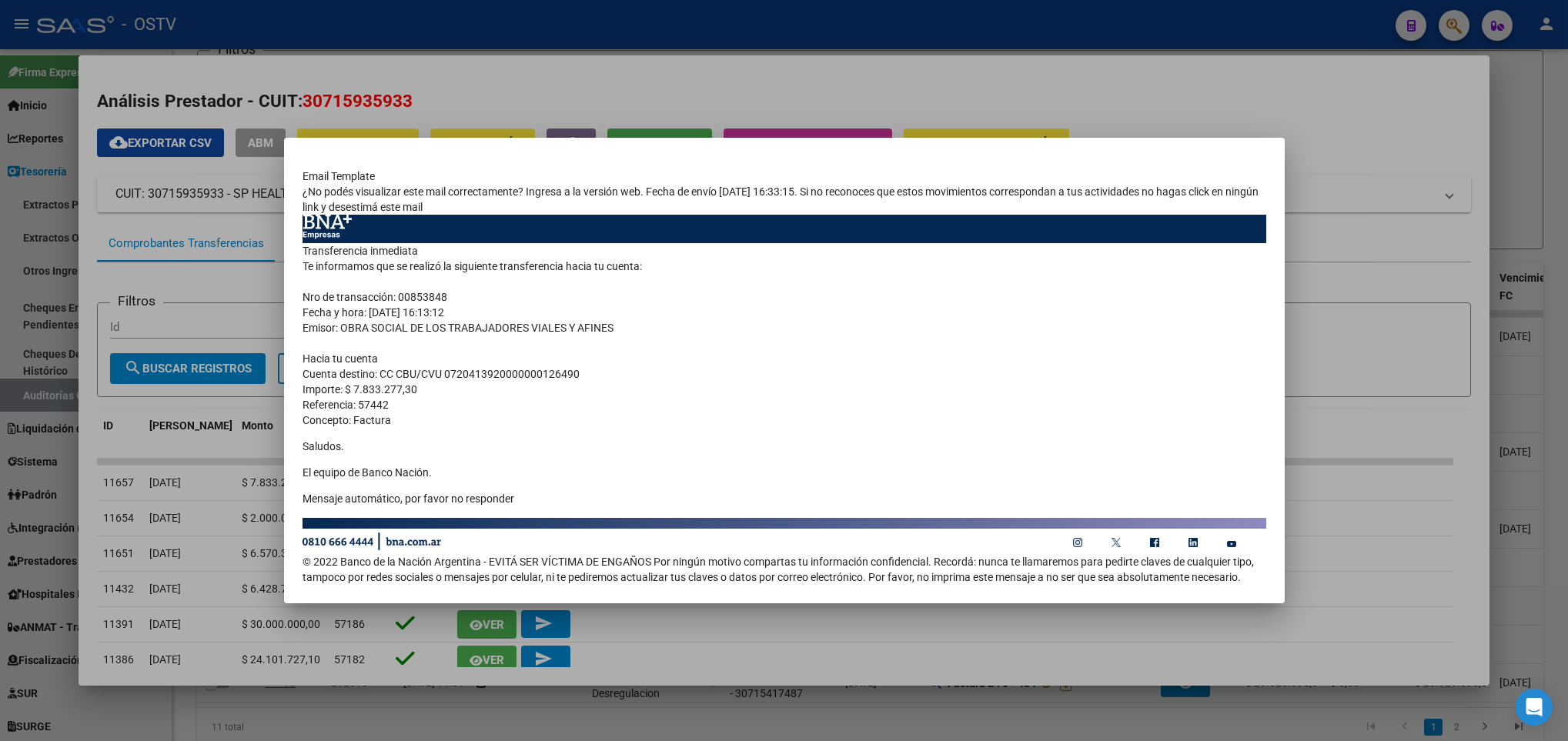
click at [167, 136] on div at bounding box center [784, 370] width 1568 height 741
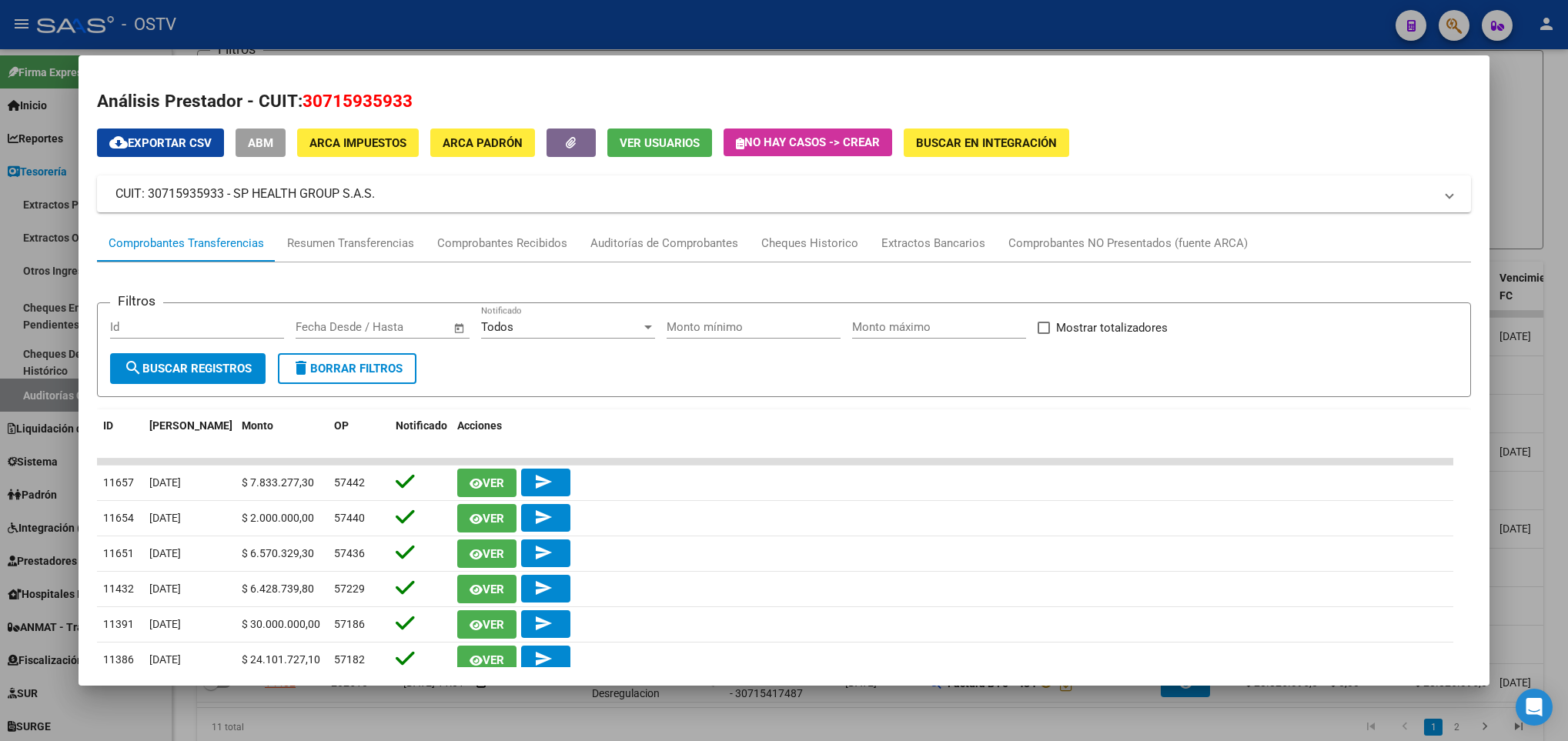
click at [39, 254] on div at bounding box center [784, 370] width 1568 height 741
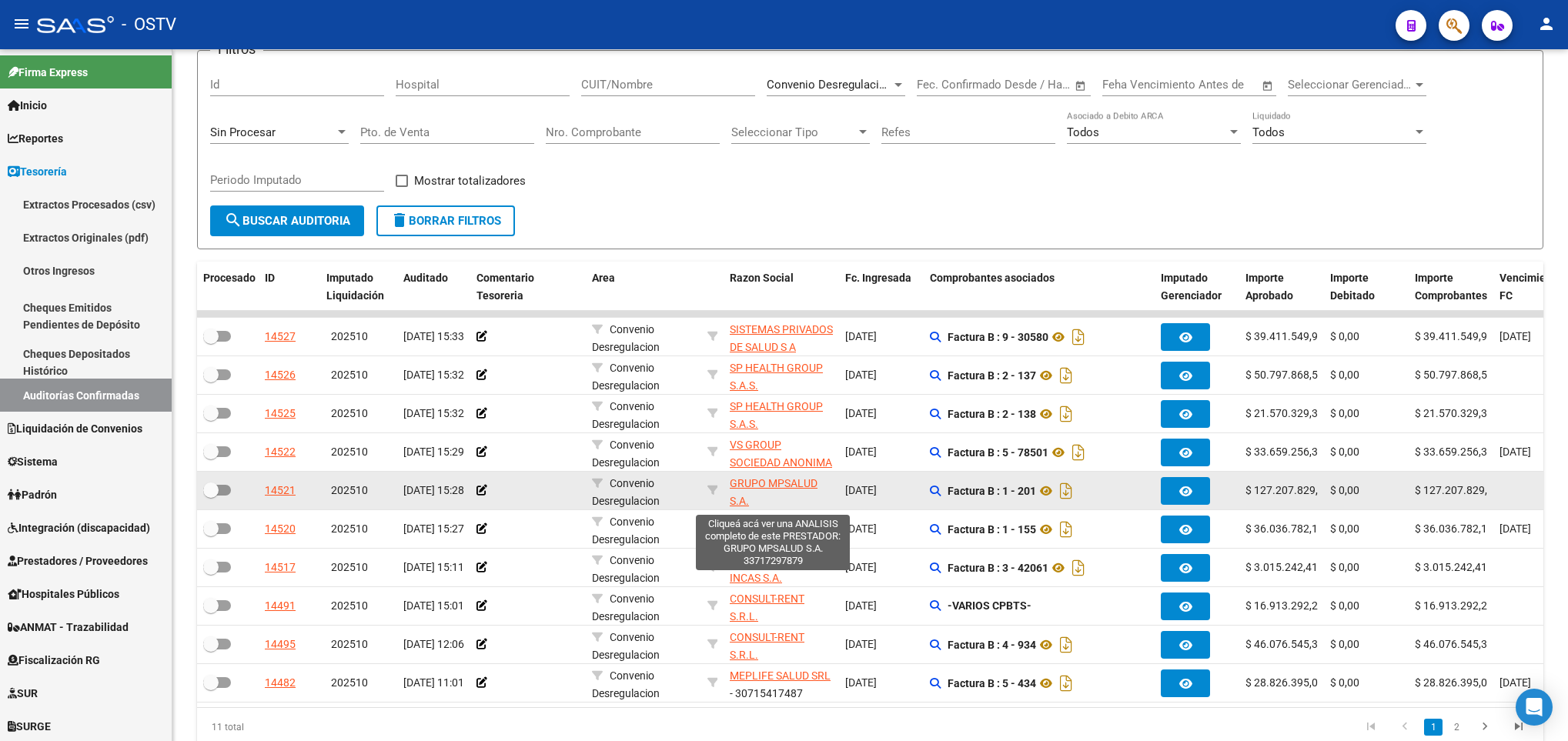
click at [765, 486] on span "GRUPO MPSALUD S.A." at bounding box center [774, 492] width 88 height 30
type textarea "33717297879"
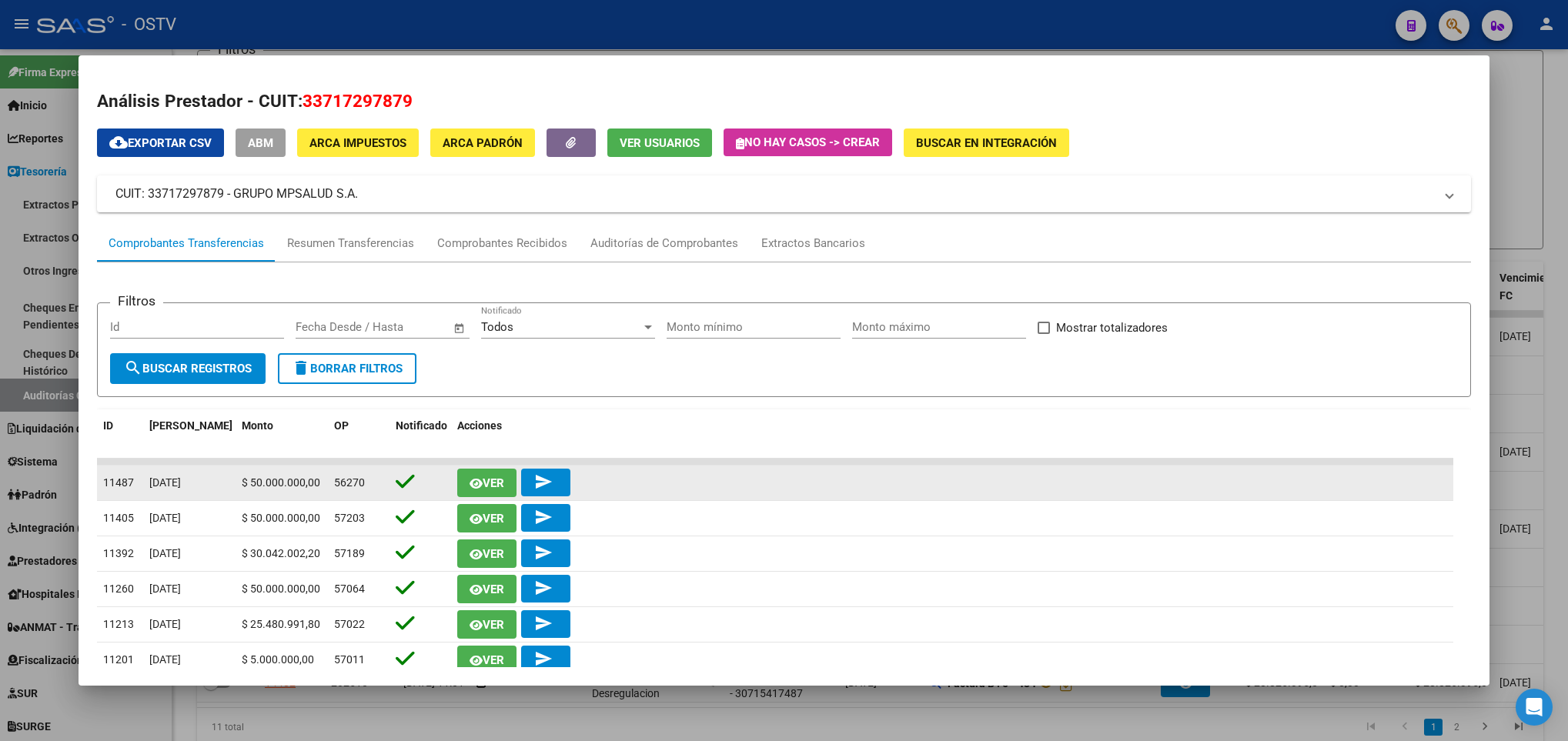
click at [486, 477] on span "Ver" at bounding box center [493, 483] width 21 height 14
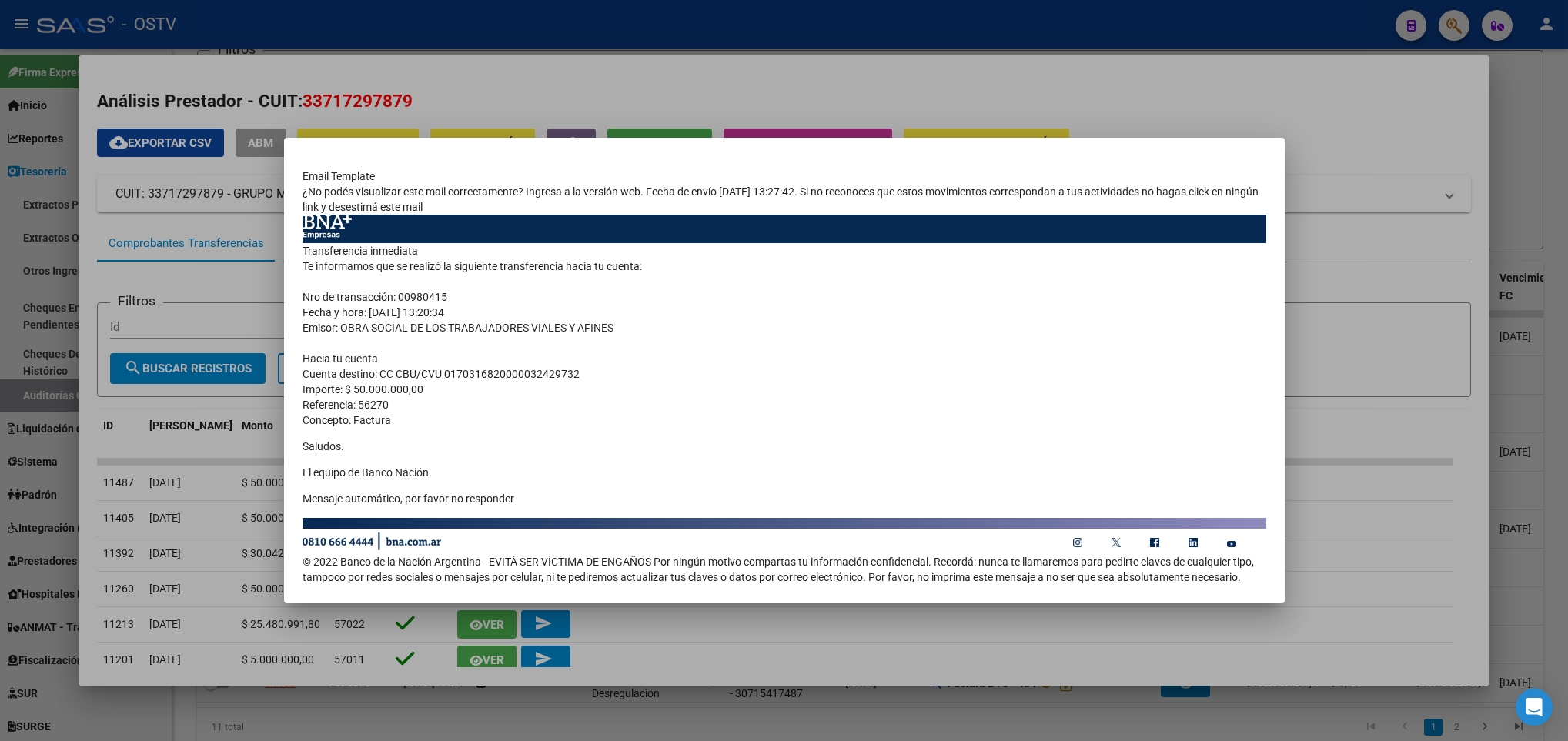
click at [1377, 418] on div at bounding box center [784, 370] width 1568 height 741
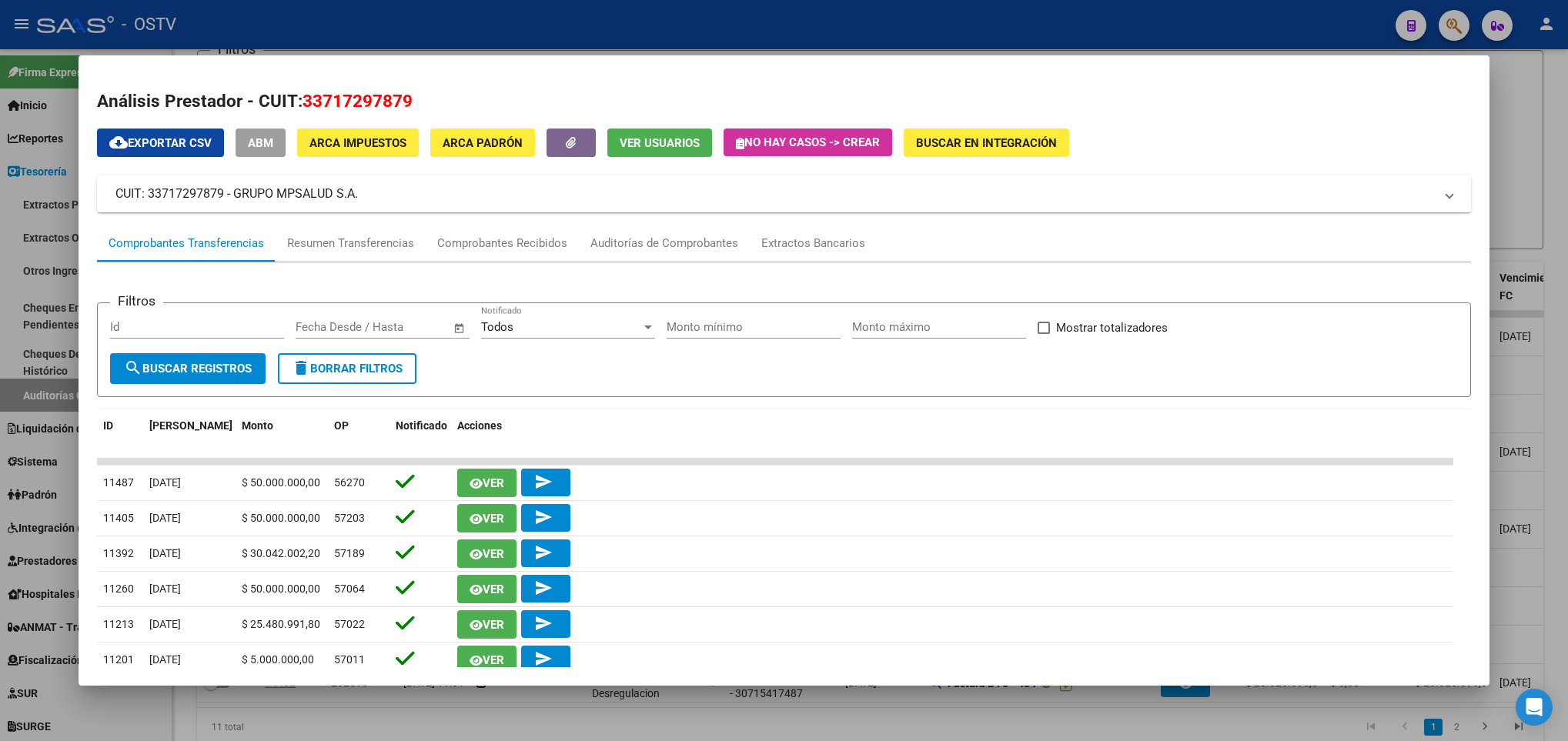
click at [47, 492] on div at bounding box center [784, 370] width 1568 height 741
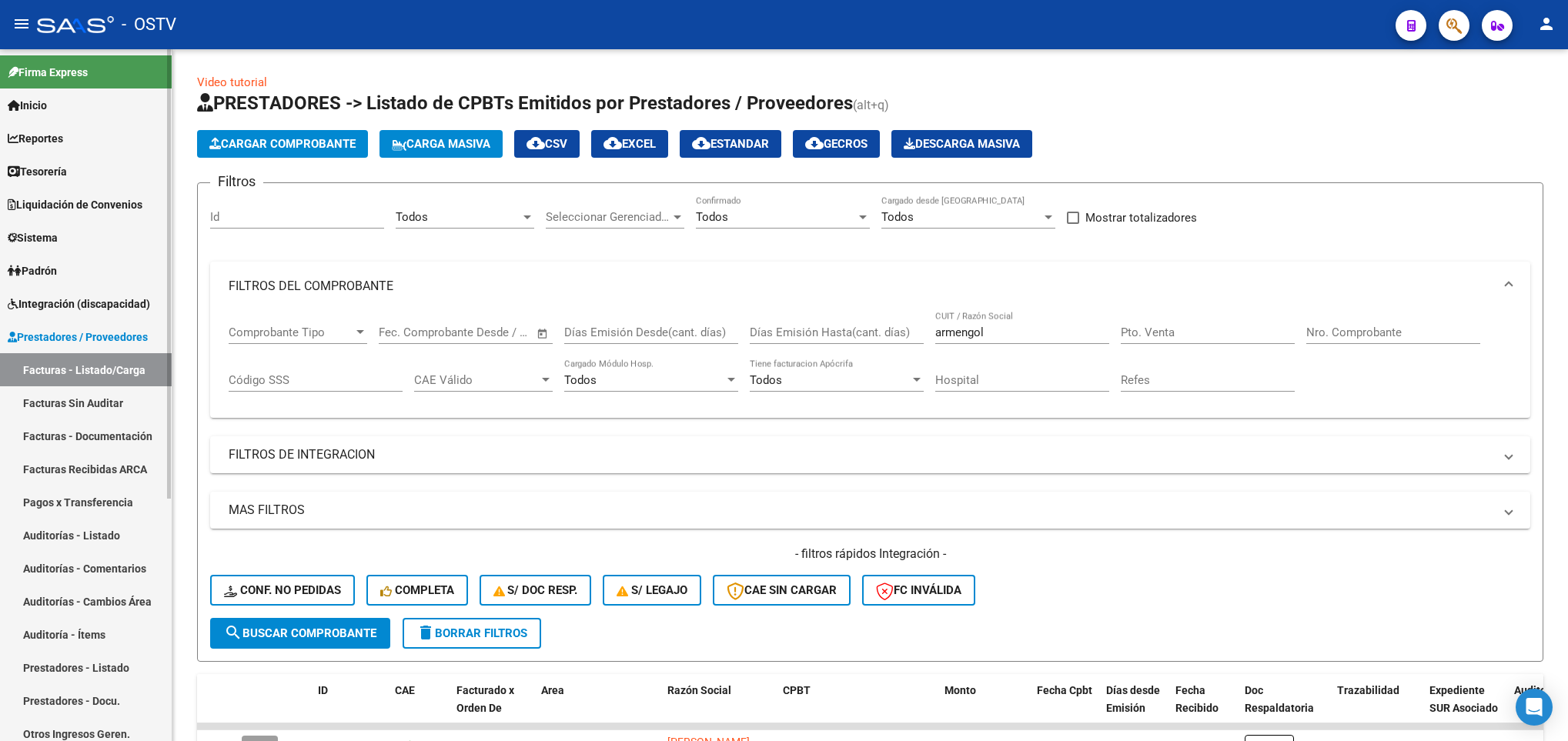
scroll to position [486, 0]
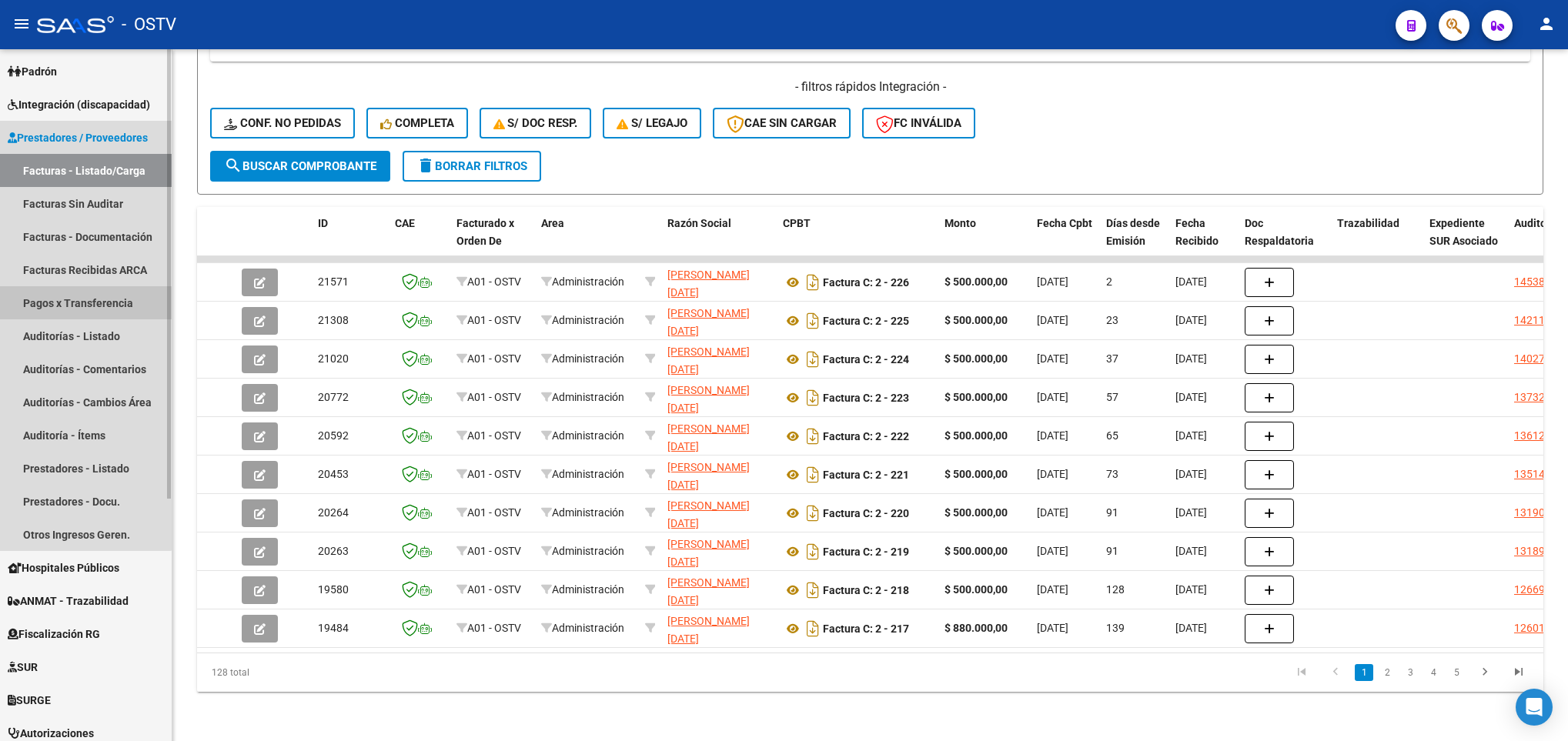
click at [82, 303] on link "Pagos x Transferencia" at bounding box center [86, 303] width 171 height 34
